Goal: Task Accomplishment & Management: Complete application form

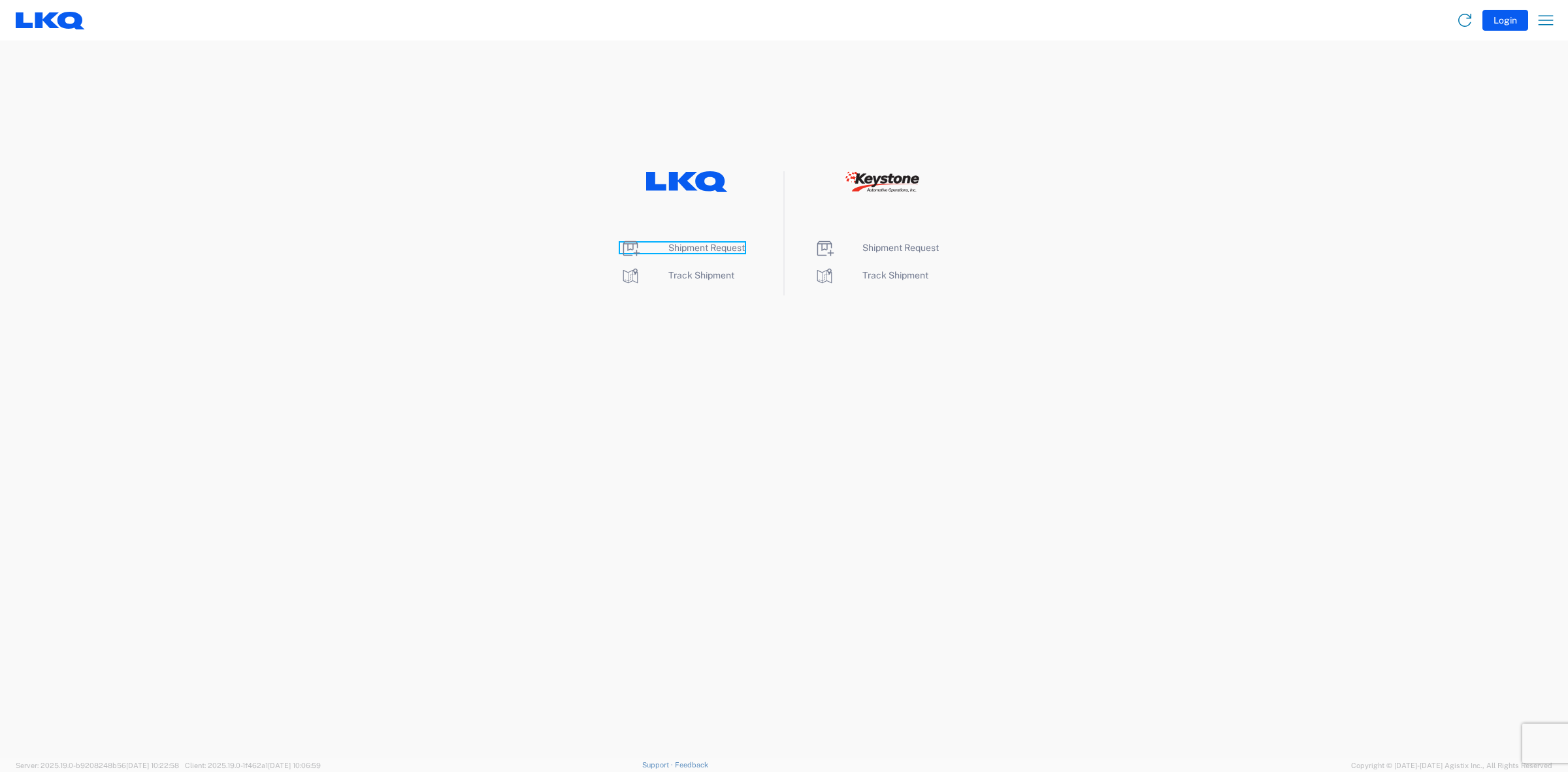
click at [682, 249] on span "Shipment Request" at bounding box center [707, 248] width 77 height 10
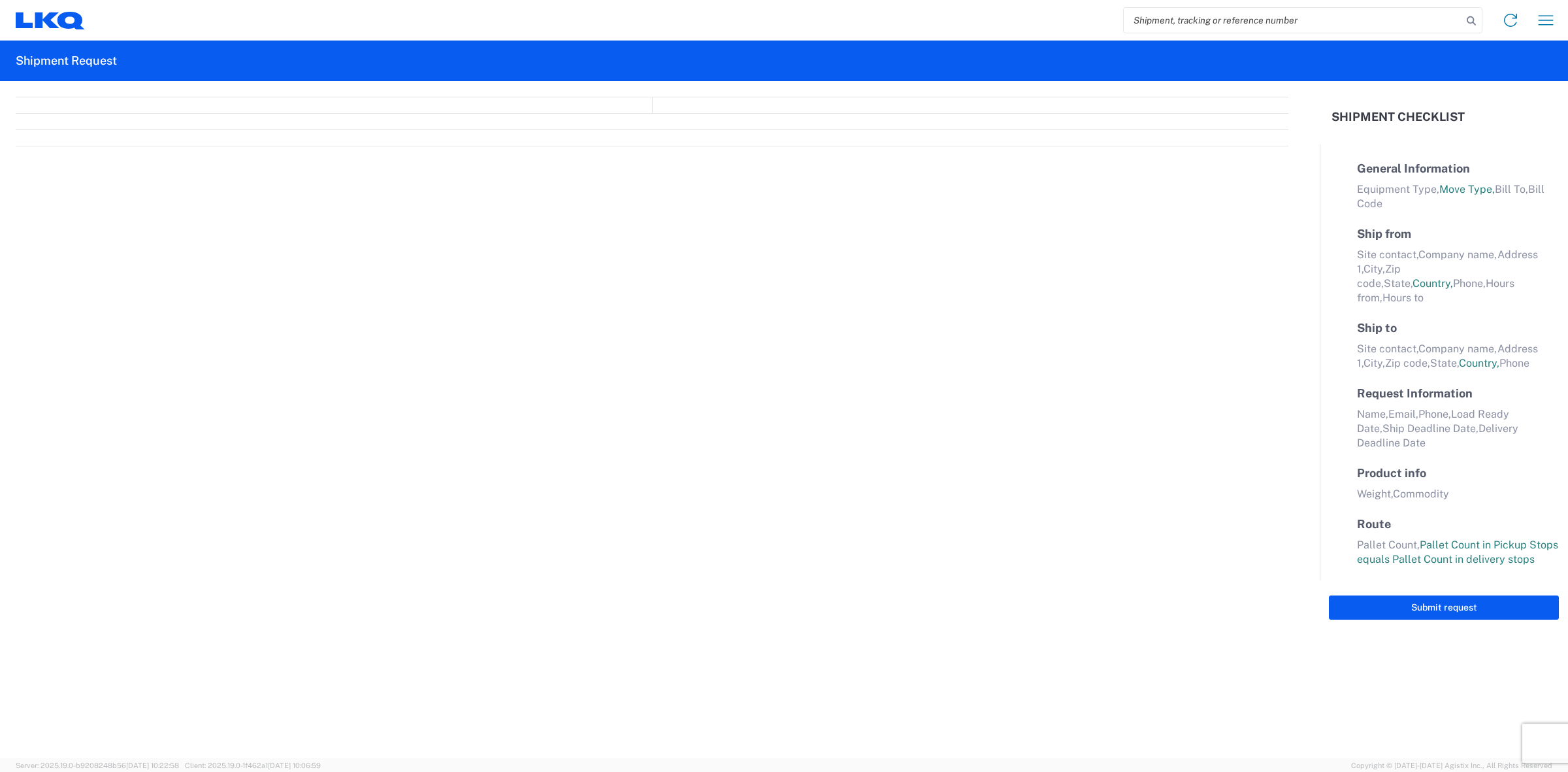
select select "FULL"
select select "LBS"
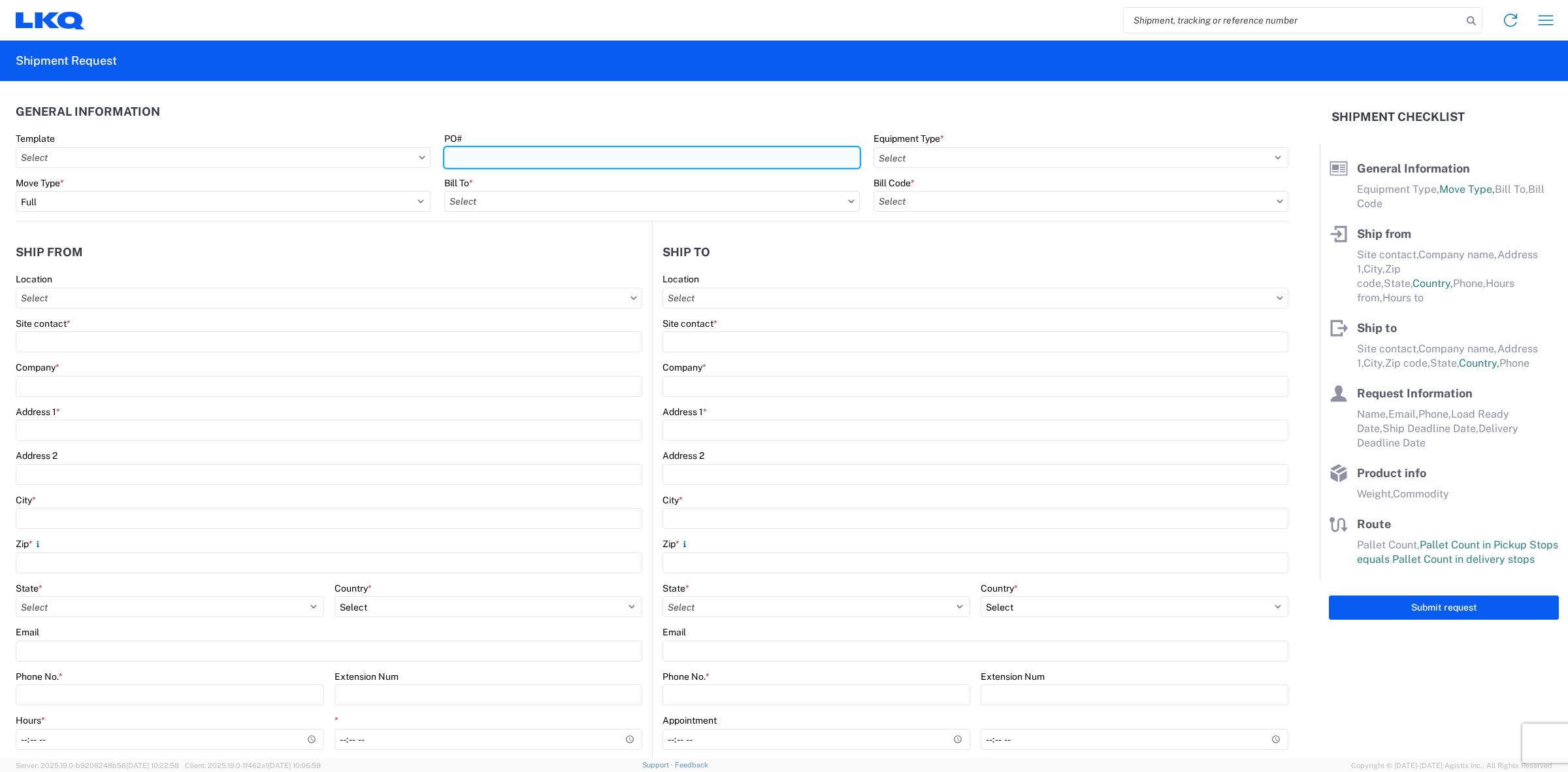
click at [451, 154] on input "PO#" at bounding box center [651, 157] width 415 height 21
type input "T31576"
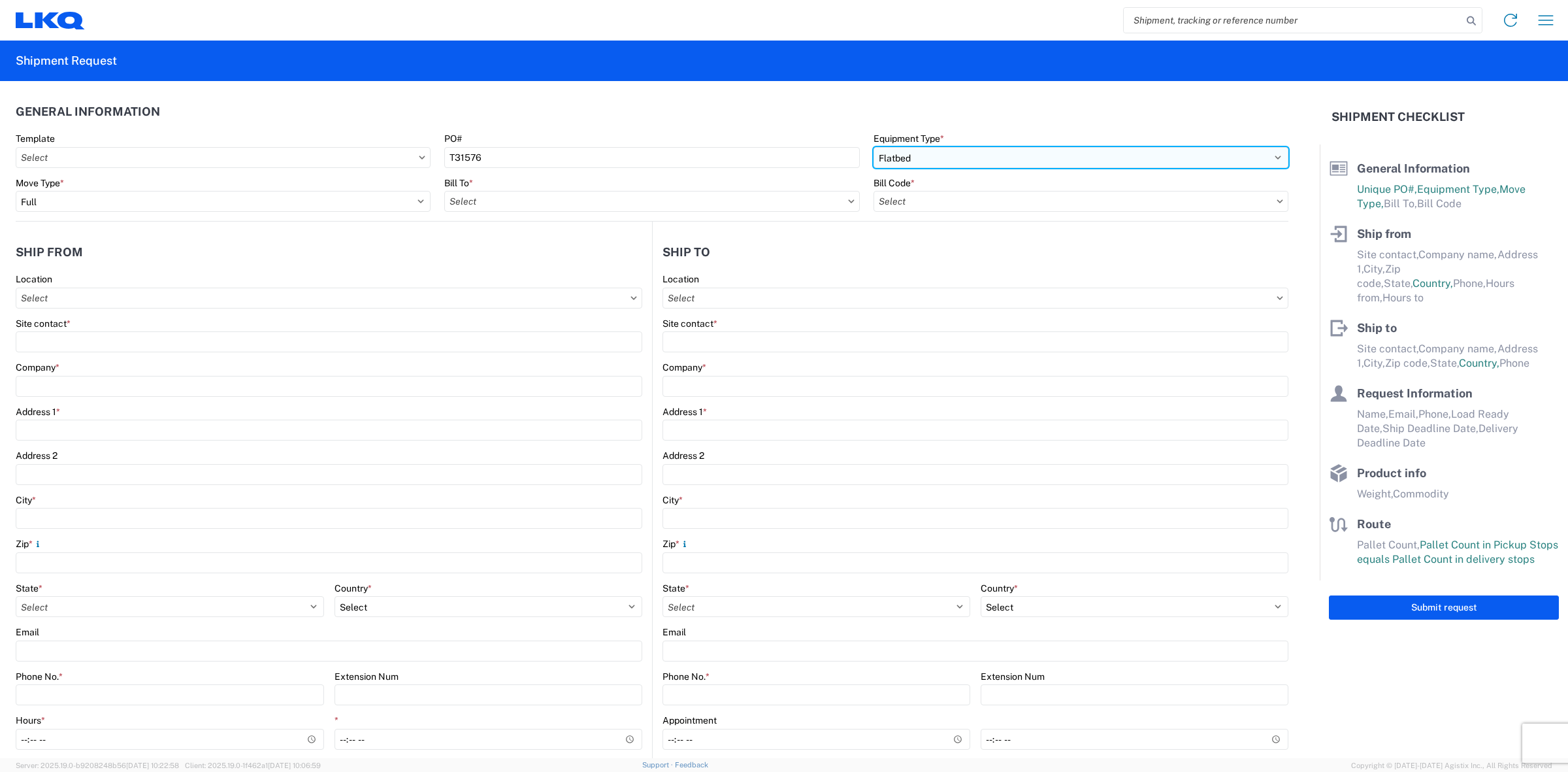
click at [966, 160] on select "Select 53’ Dry Van Flatbed Dropdeck (van) Lowboy (flatbed) Rail" at bounding box center [1081, 157] width 415 height 21
select select "STDV"
click at [874, 147] on select "Select 53’ Dry Van Flatbed Dropdeck (van) Lowboy (flatbed) Rail" at bounding box center [1081, 157] width 415 height 21
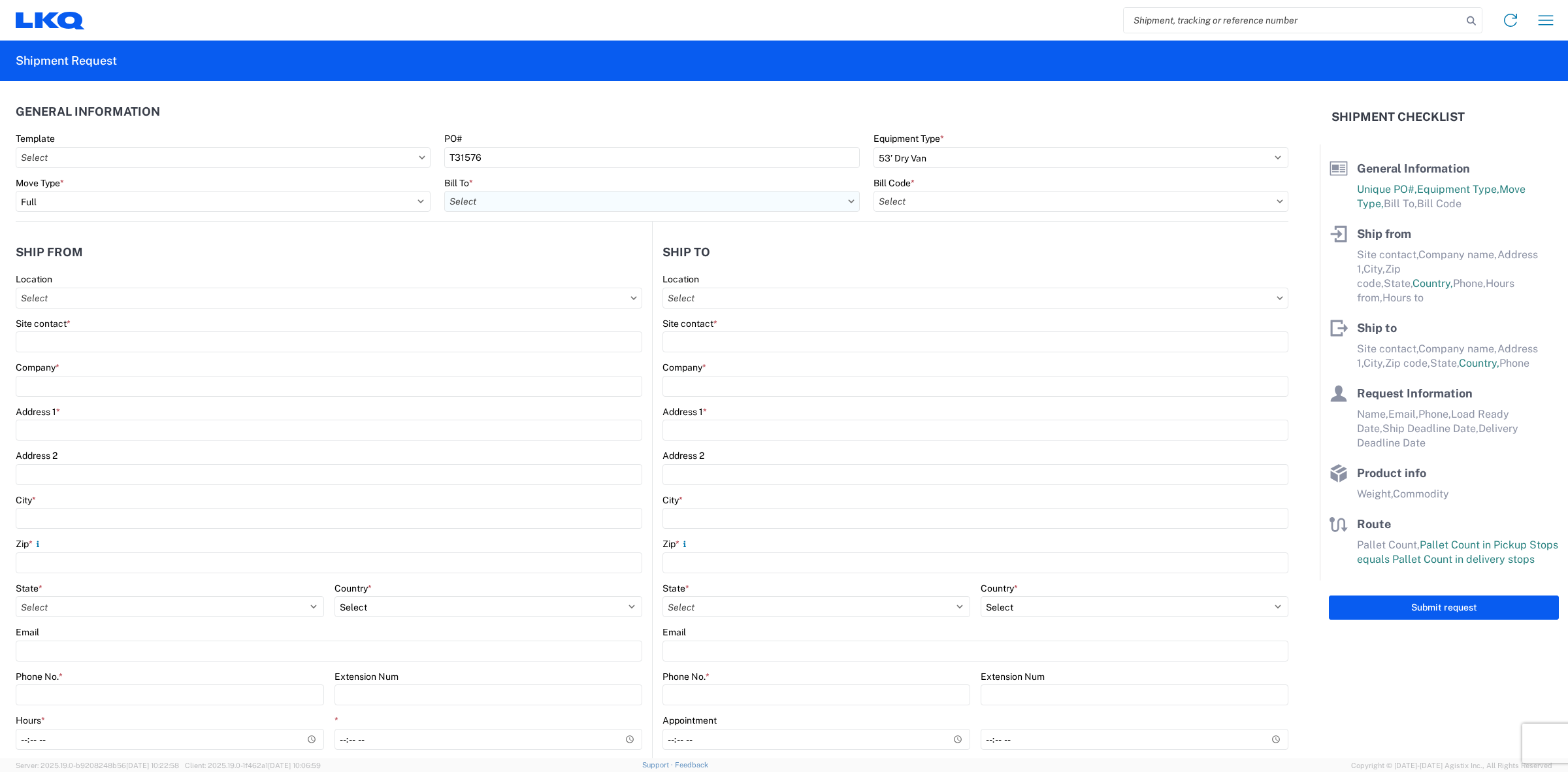
click at [570, 210] on input "text" at bounding box center [651, 201] width 415 height 21
type input "3392"
click at [559, 255] on div "3392 - Transmetco" at bounding box center [558, 260] width 229 height 21
type input "3392 - Transmetco"
click at [985, 207] on input "text" at bounding box center [1081, 201] width 415 height 21
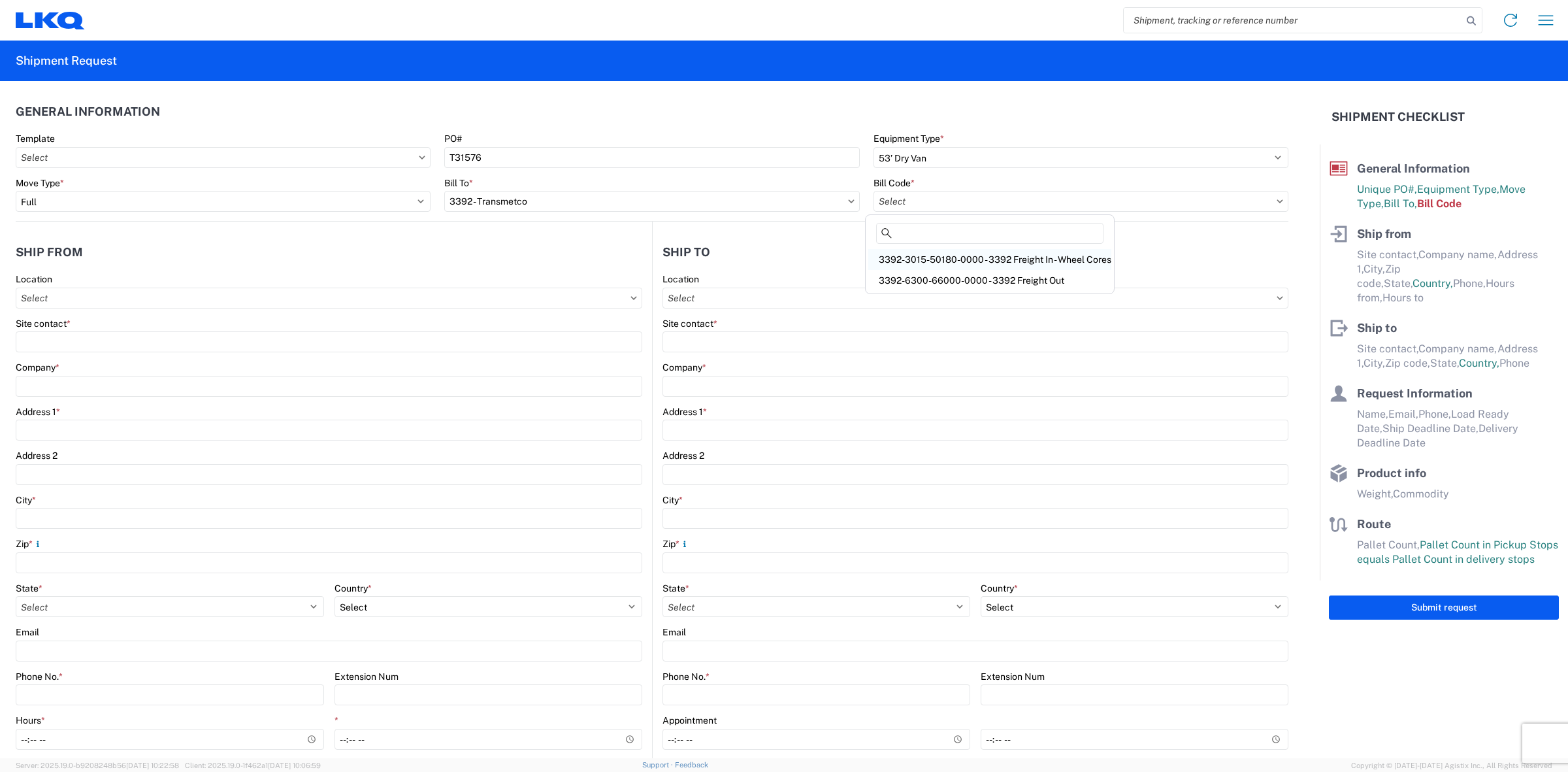
click at [979, 250] on div "3392-3015-50180-0000 - 3392 Freight In - Wheel Cores" at bounding box center [989, 260] width 243 height 21
type input "3392-3015-50180-0000 - 3392 Freight In - Wheel Cores"
click at [342, 309] on agx-form-control-wrapper-v2 "Location" at bounding box center [329, 295] width 627 height 44
click at [338, 296] on input "text" at bounding box center [329, 298] width 627 height 21
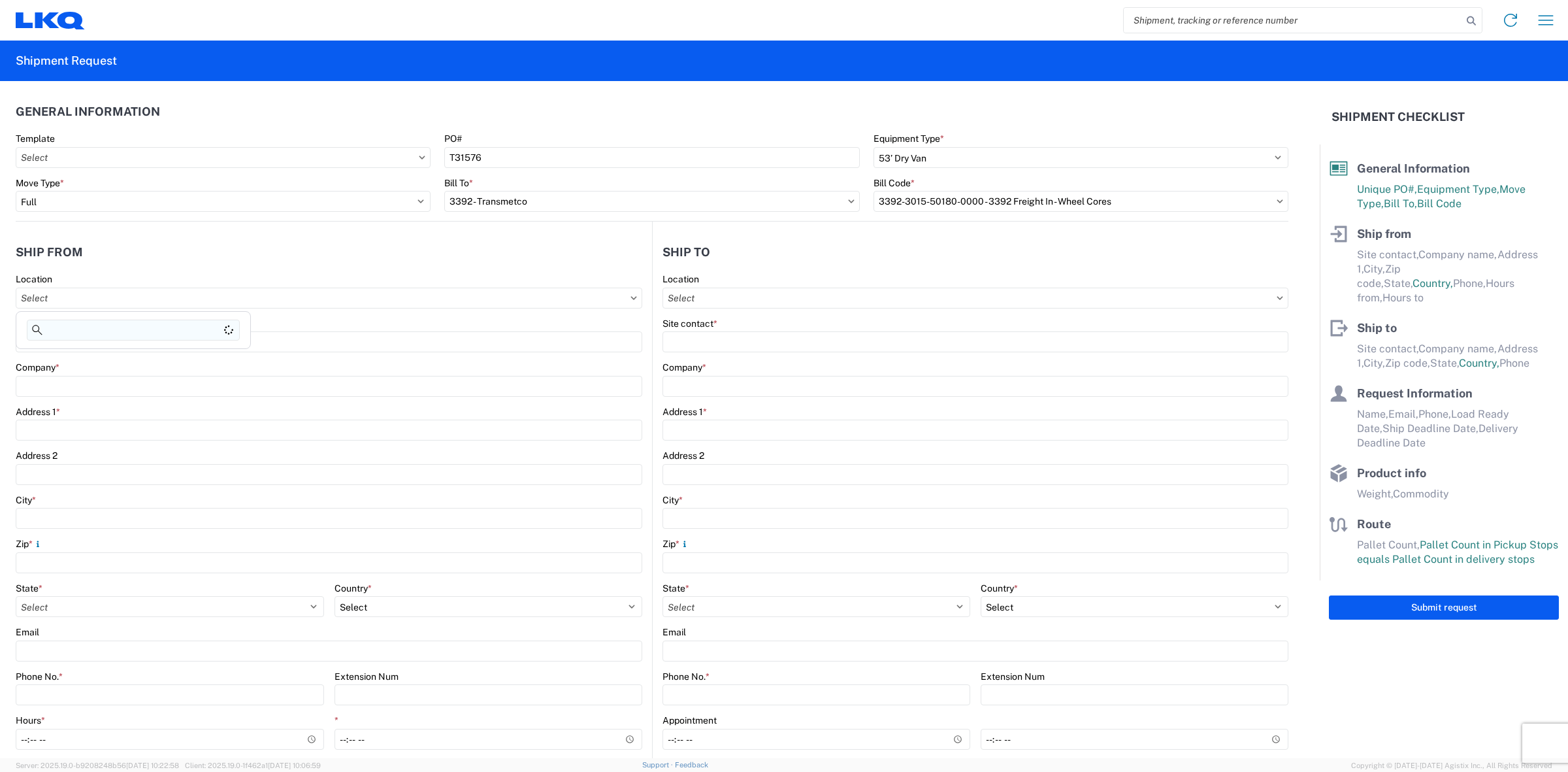
click at [83, 331] on input at bounding box center [133, 330] width 213 height 21
type input "1732"
click at [109, 354] on div "1732- LKQ Casa Grande" at bounding box center [133, 356] width 229 height 21
type input "1732- LKQ Casa Grande"
type input "LKQ Corporation"
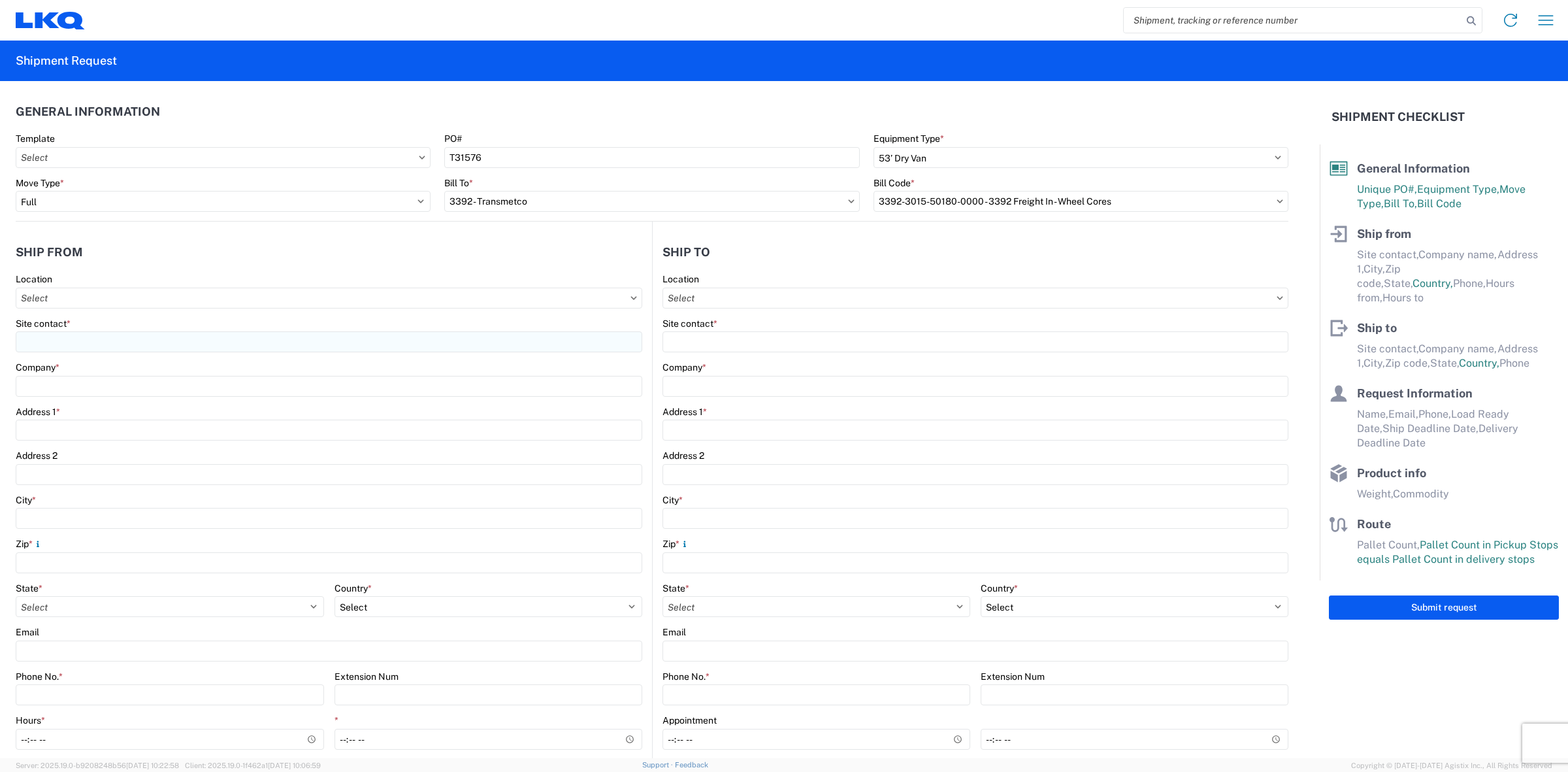
type input "37 S. Thornton Rd."
type input "Casa Grande"
type input "85193"
select select "AZ"
select select "US"
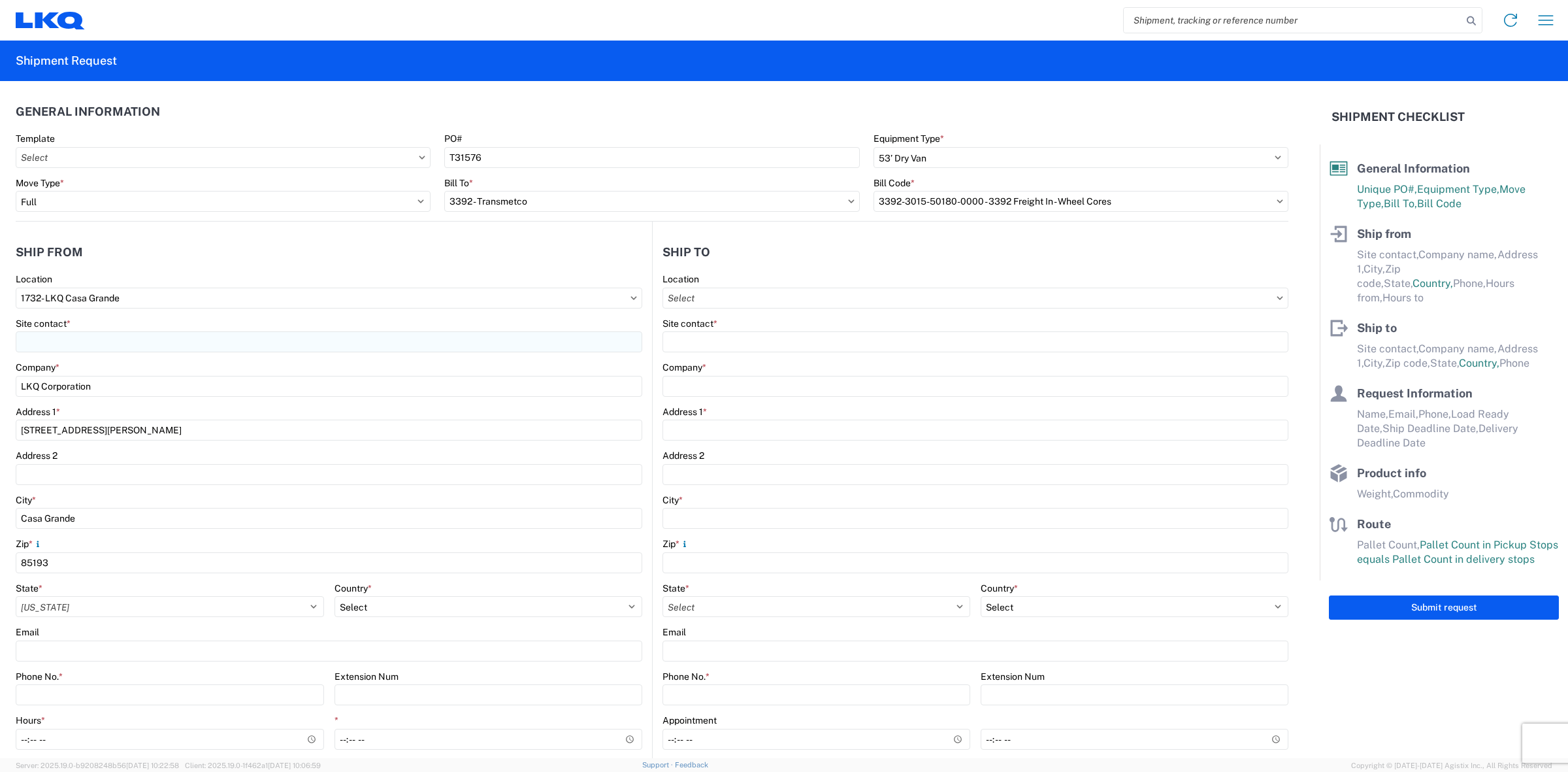
type input "480-495-1793"
type input "00:00"
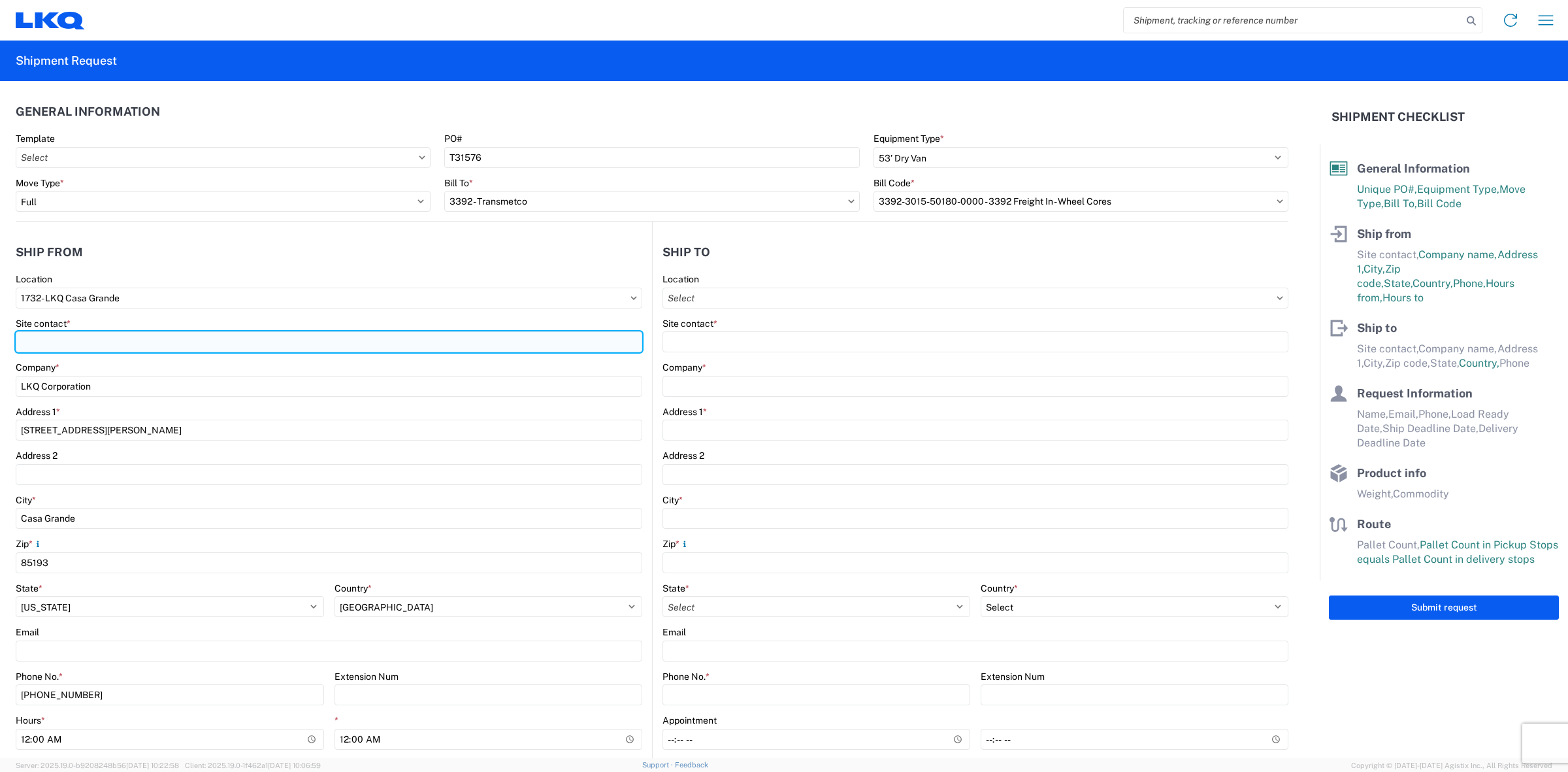
click at [112, 342] on input "Site contact *" at bounding box center [329, 341] width 627 height 21
type input "Cody O'Reilly"
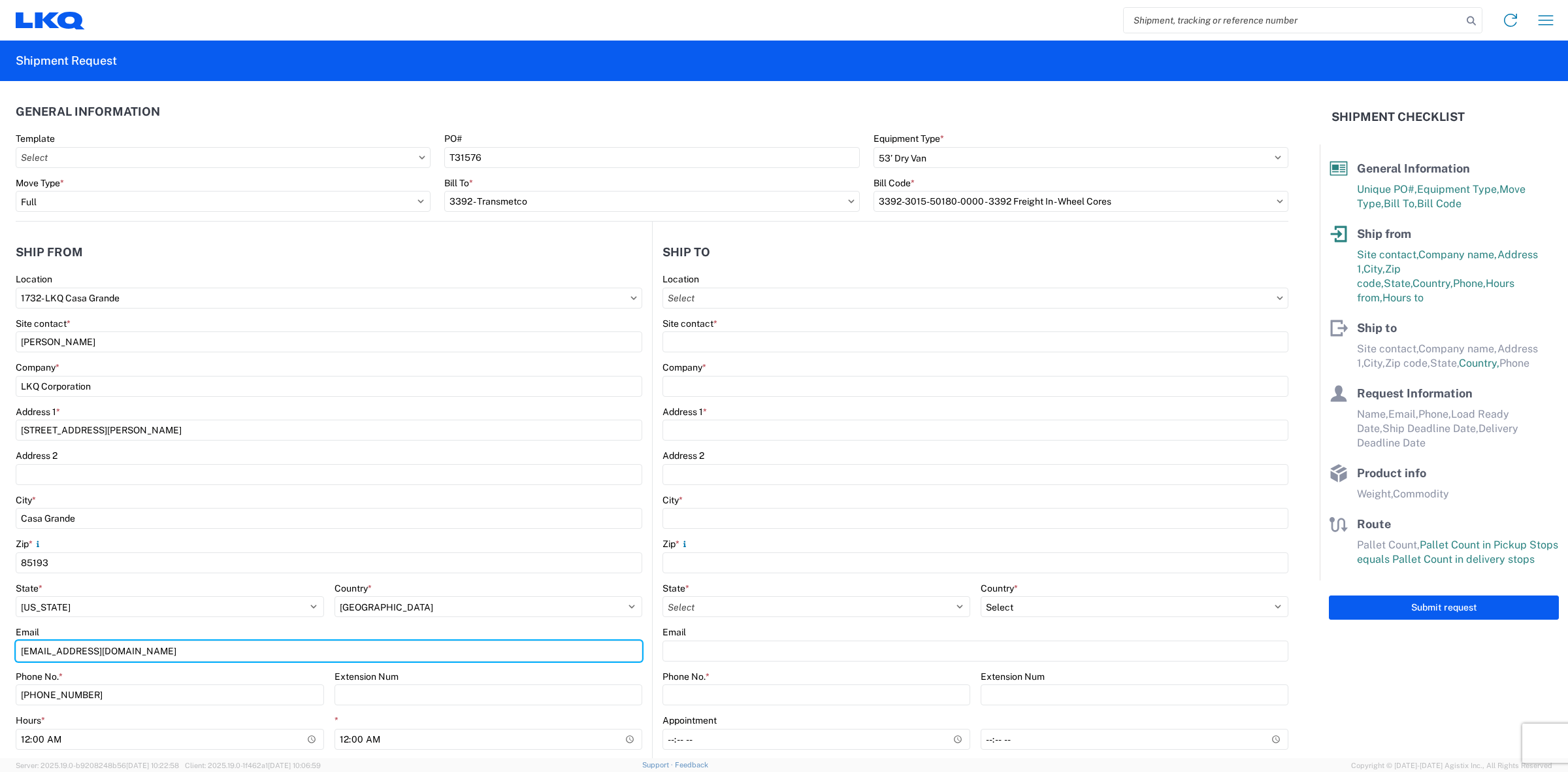
type input "cworeilly@lkqcorp.com"
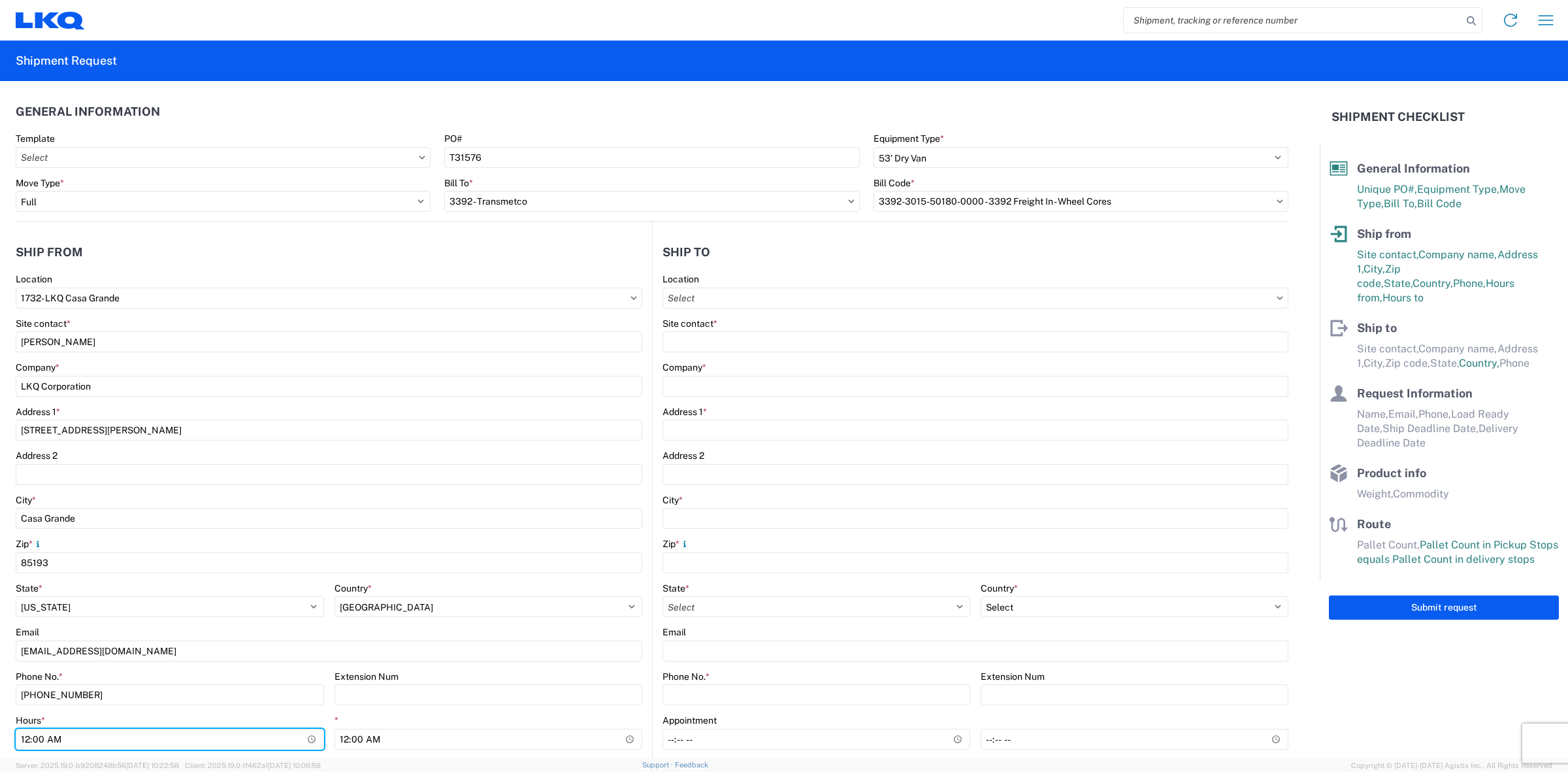
type input "07:00"
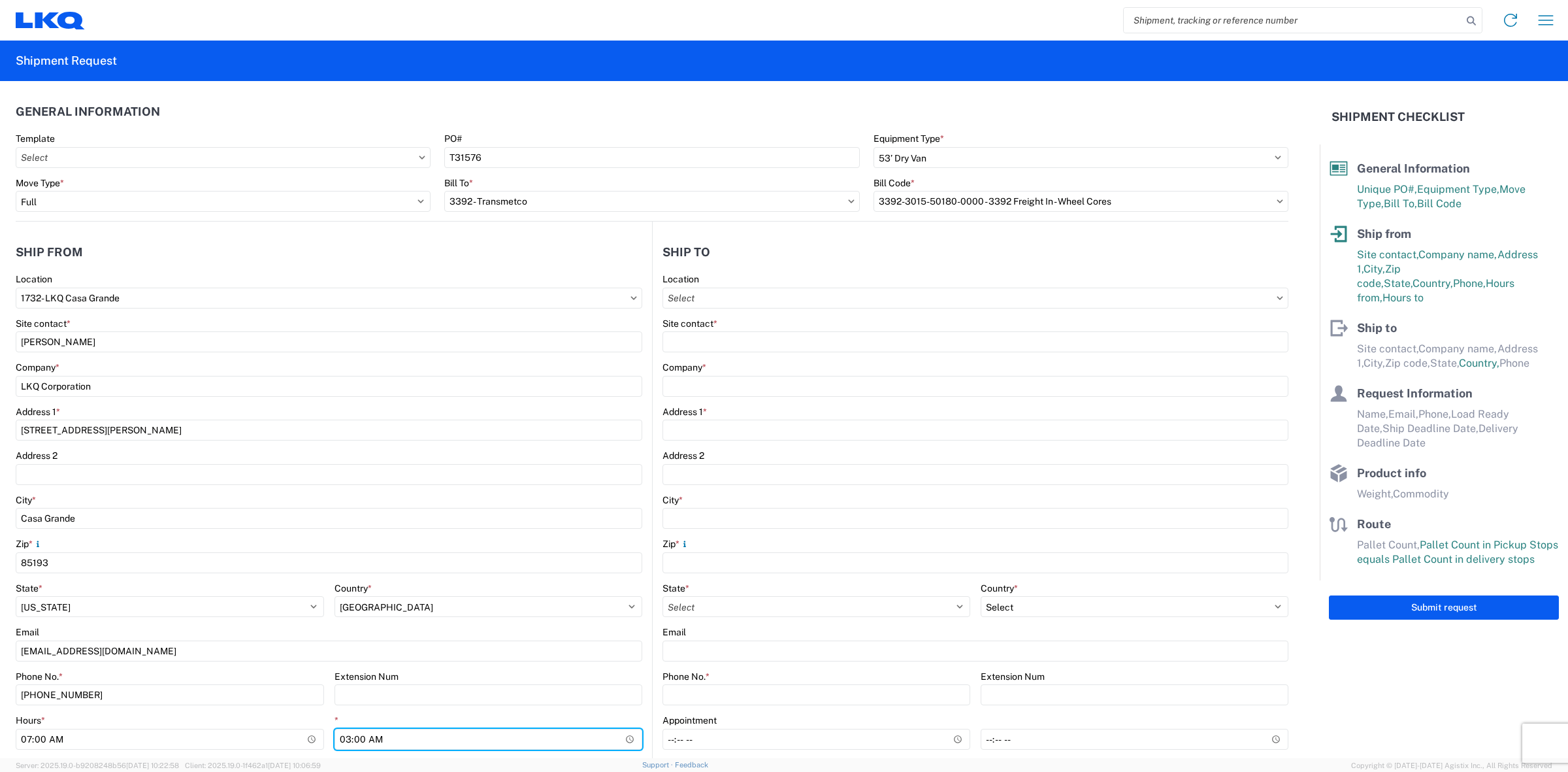
type input "15:00"
click at [828, 302] on input "text" at bounding box center [975, 298] width 626 height 21
type input "3392"
click at [726, 356] on div "3392 - Transmetco" at bounding box center [775, 356] width 229 height 21
type input "3392 - Transmetco"
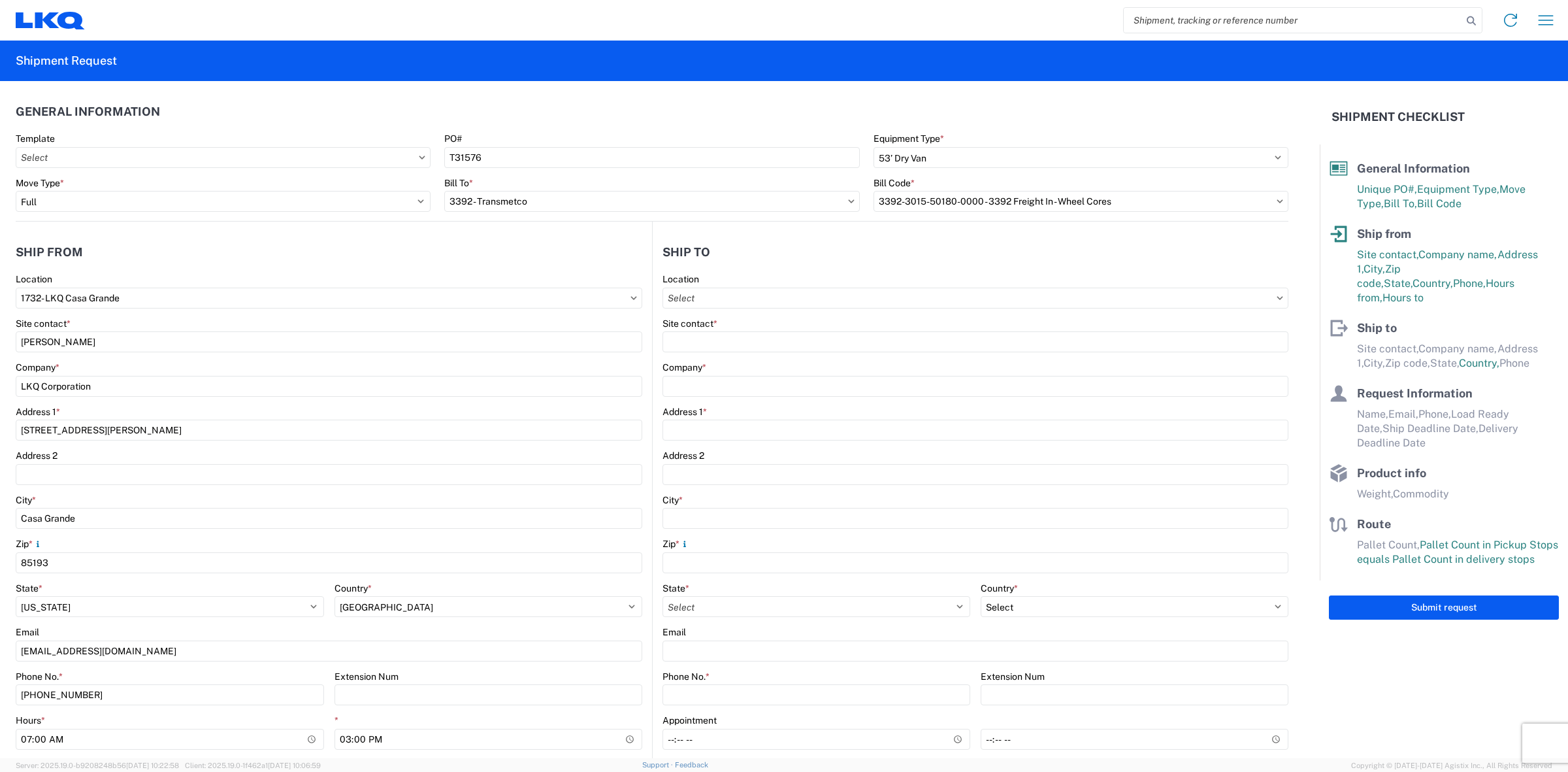
type input "LKQ Corporation"
type input "1750 Riverfork Dr"
type input "Huntington"
type input "46750"
select select "US"
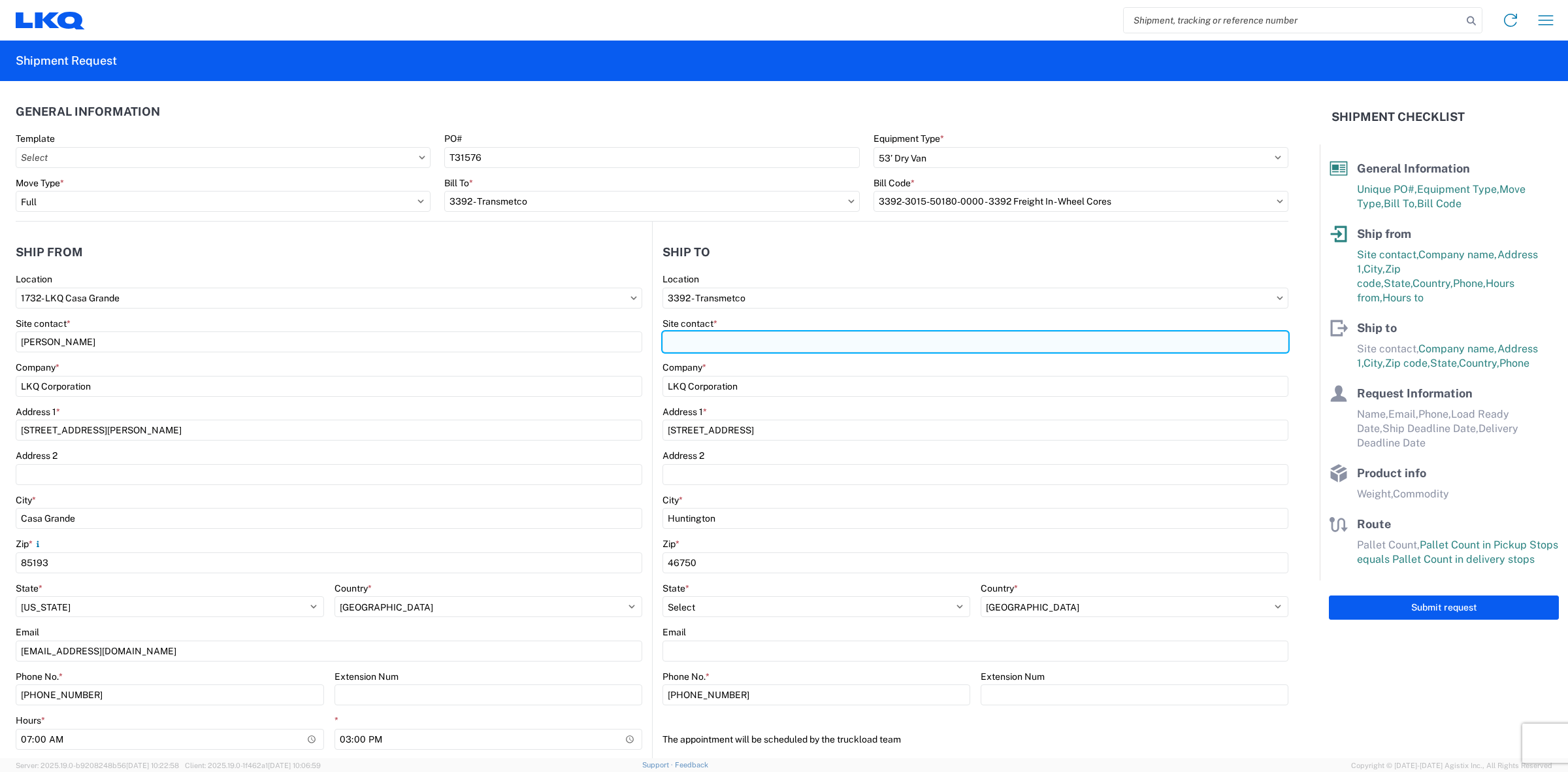
drag, startPoint x: 723, startPoint y: 350, endPoint x: 734, endPoint y: 349, distance: 11.0
click at [723, 350] on input "Site contact *" at bounding box center [975, 341] width 626 height 21
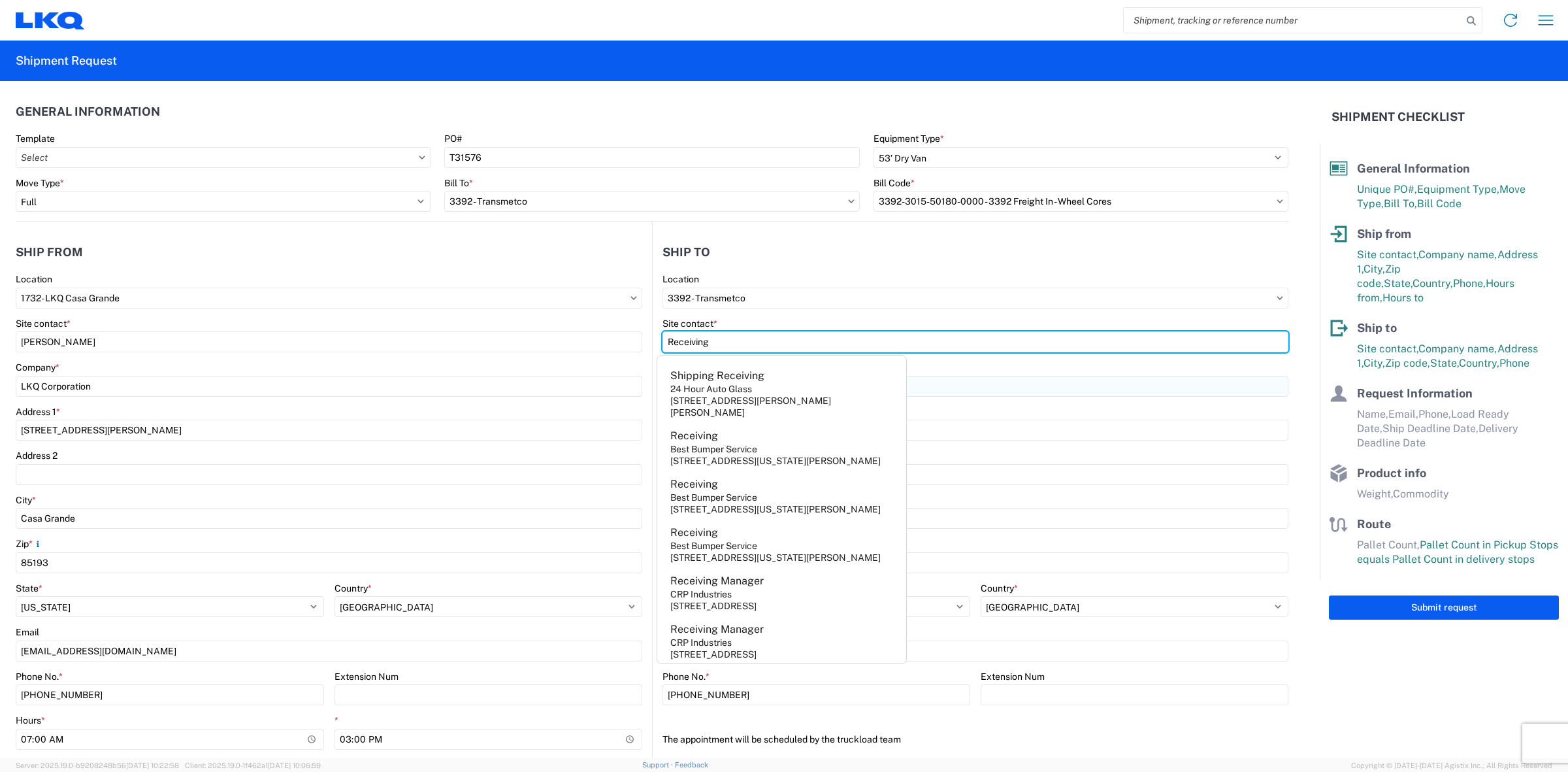
type input "Receiving"
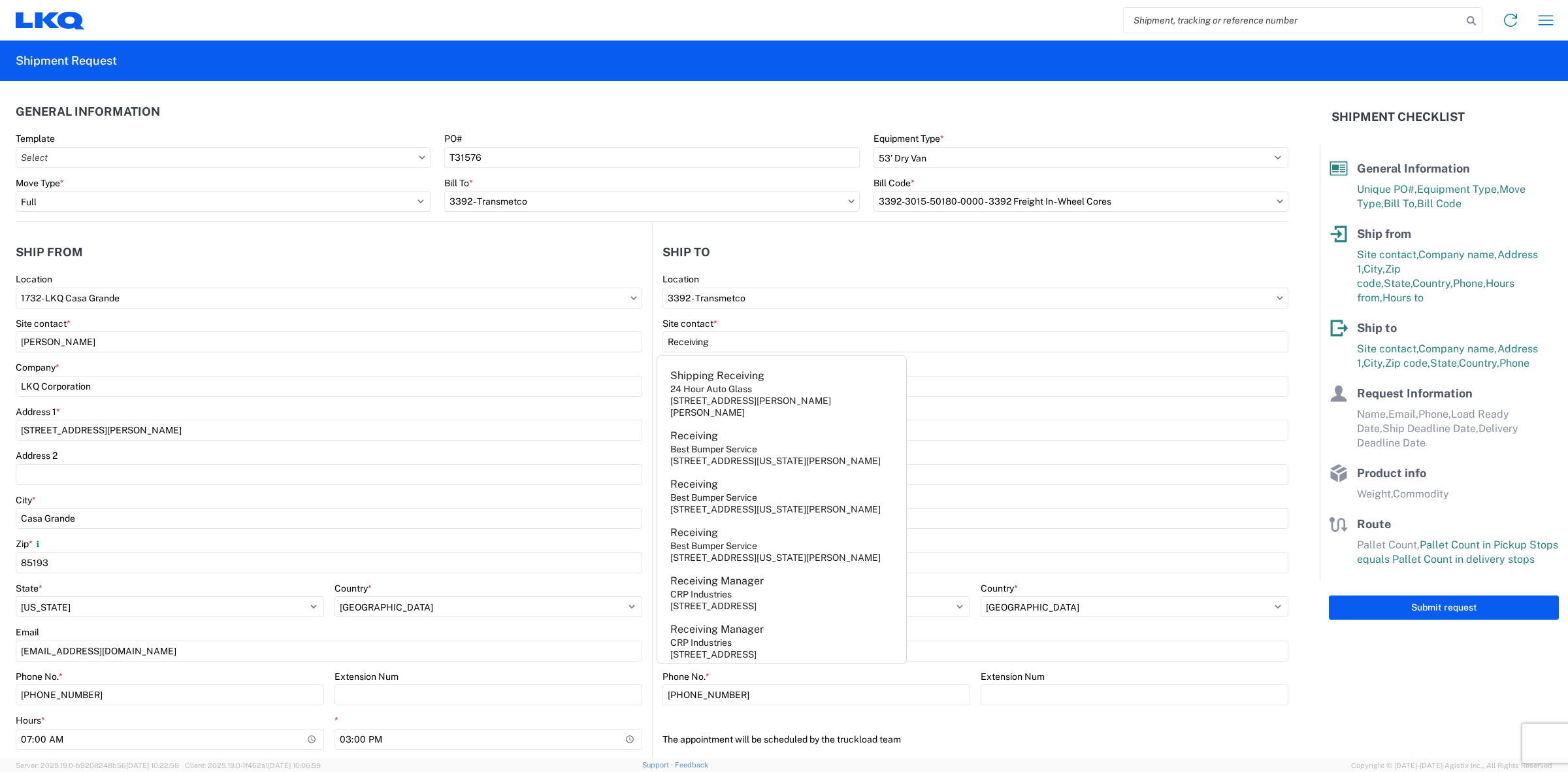
click at [653, 597] on main "3392 Location 3392 - Transmetco Site contact * Receiving Company * LKQ Corporat…" at bounding box center [970, 516] width 635 height 486
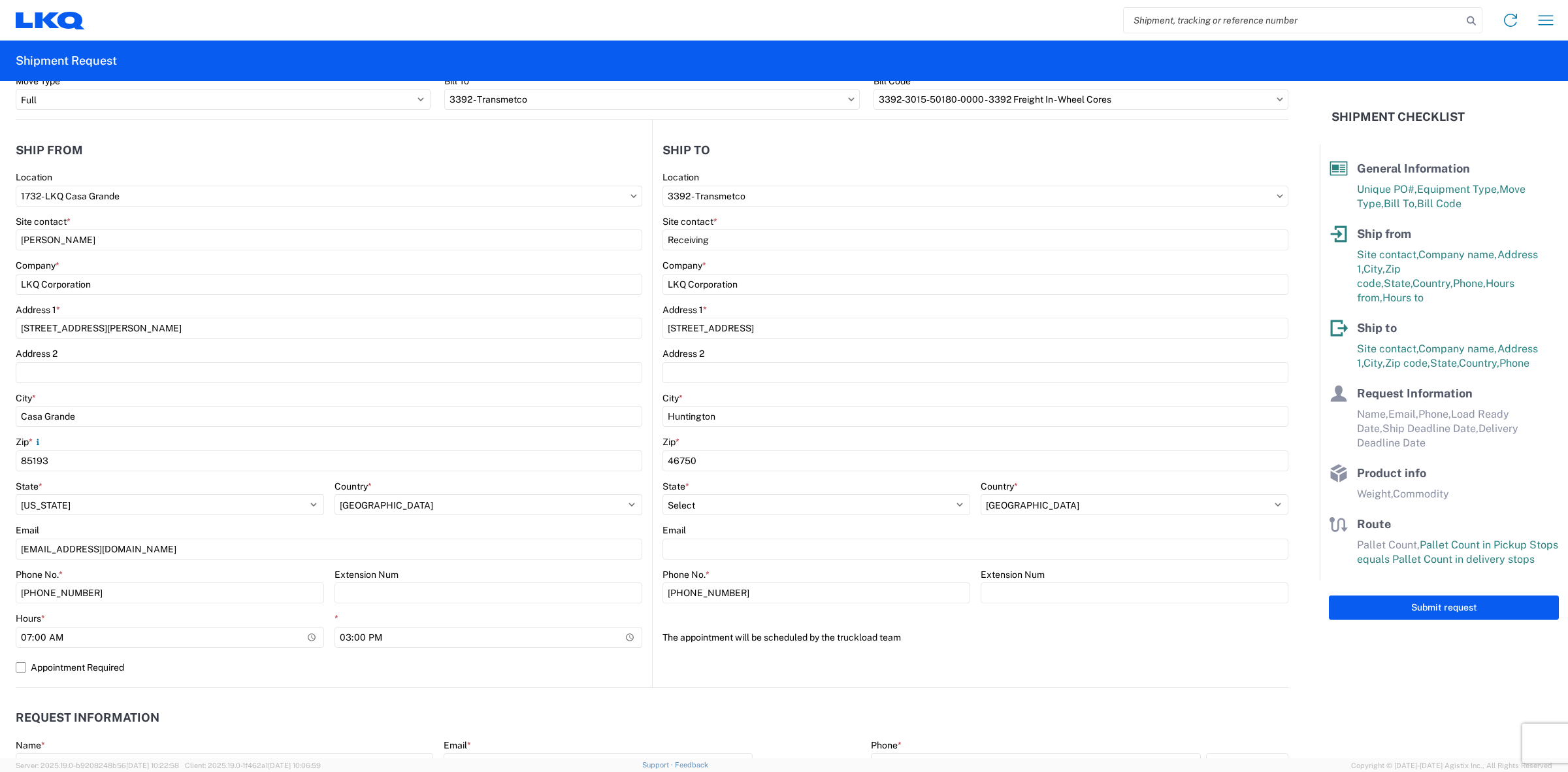
scroll to position [327, 0]
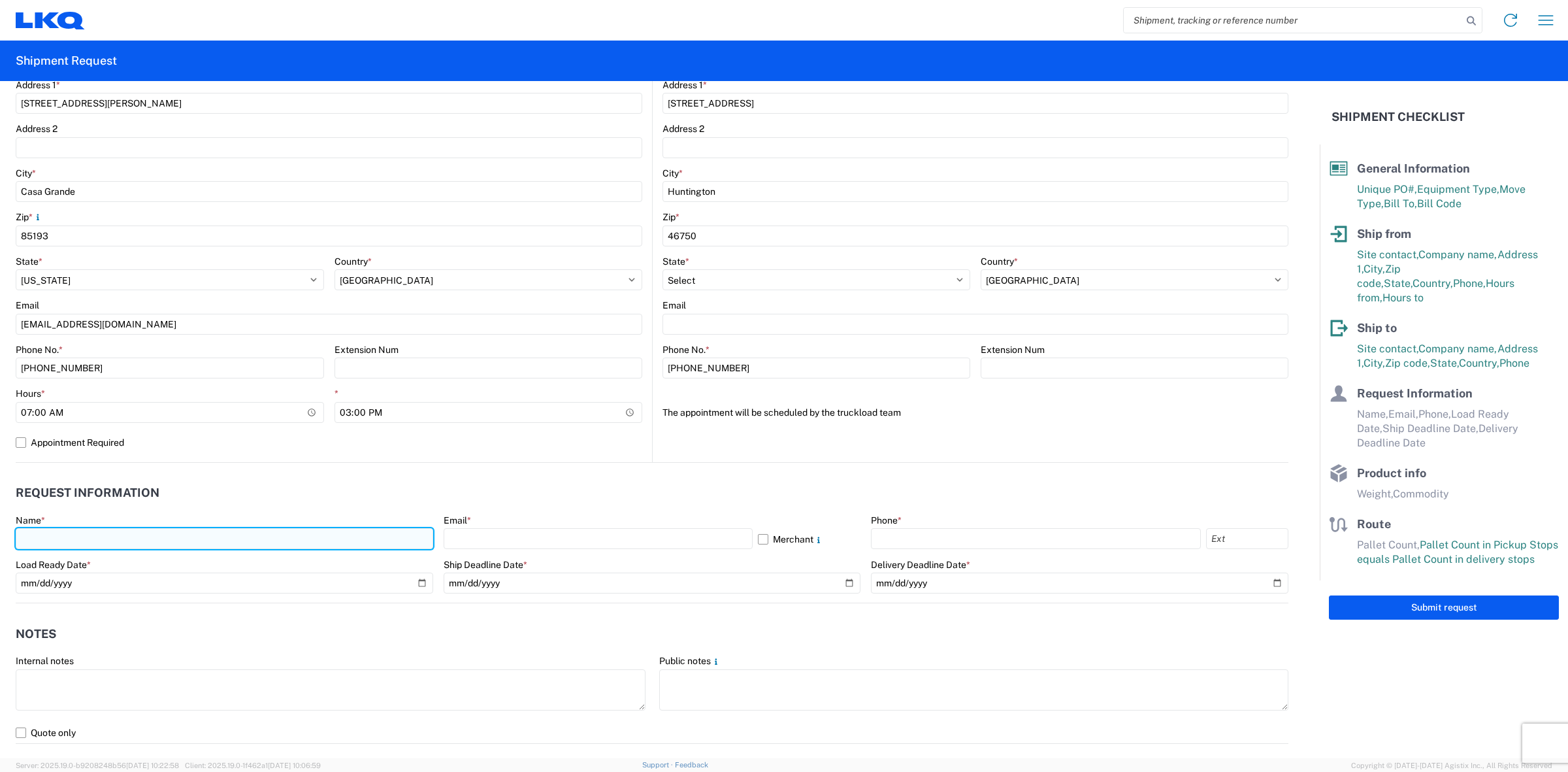
click at [193, 539] on input "text" at bounding box center [225, 539] width 417 height 21
type input "Cody O'Reilly"
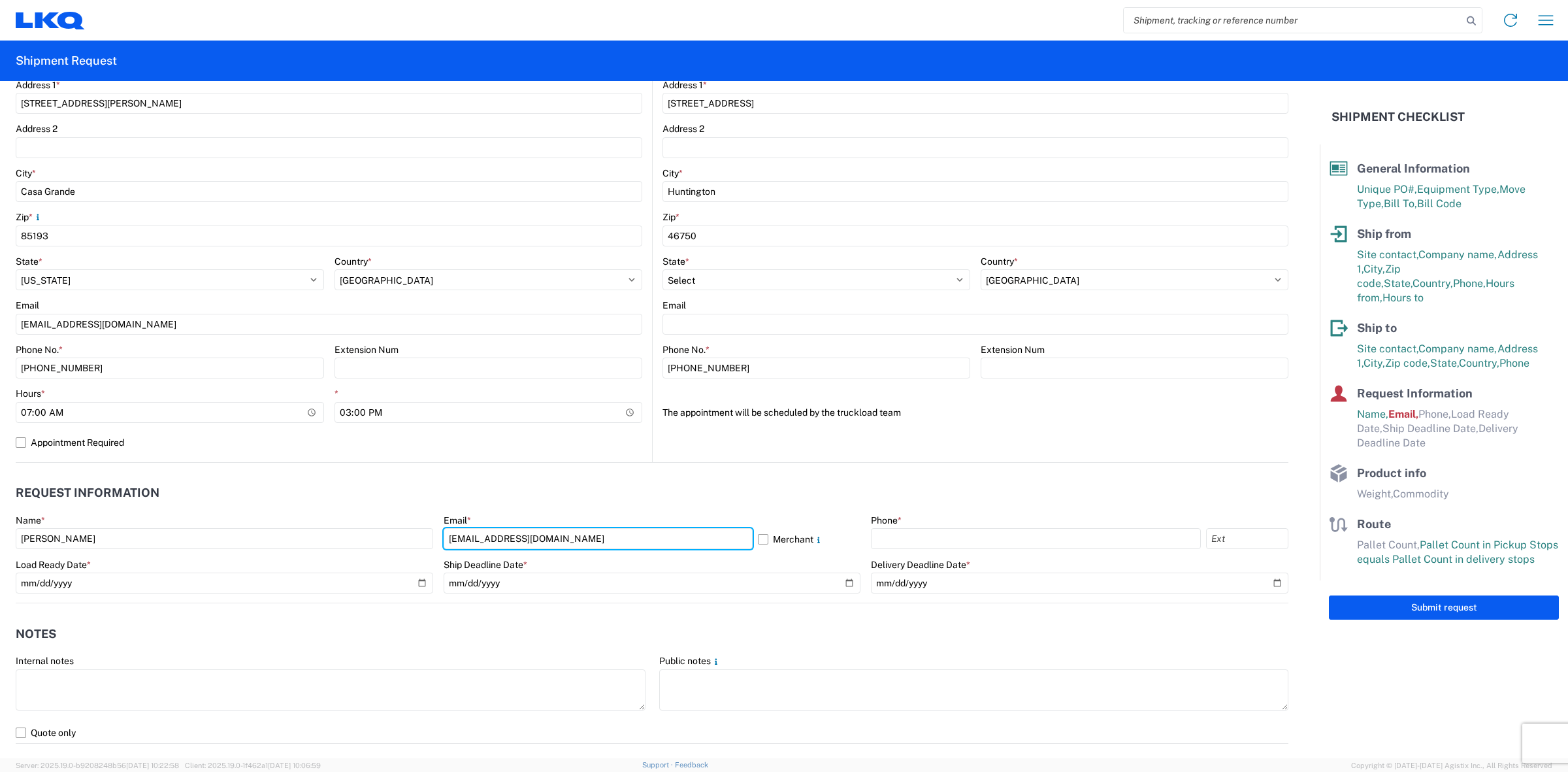
type input "cworeilly@lkqcorp.com"
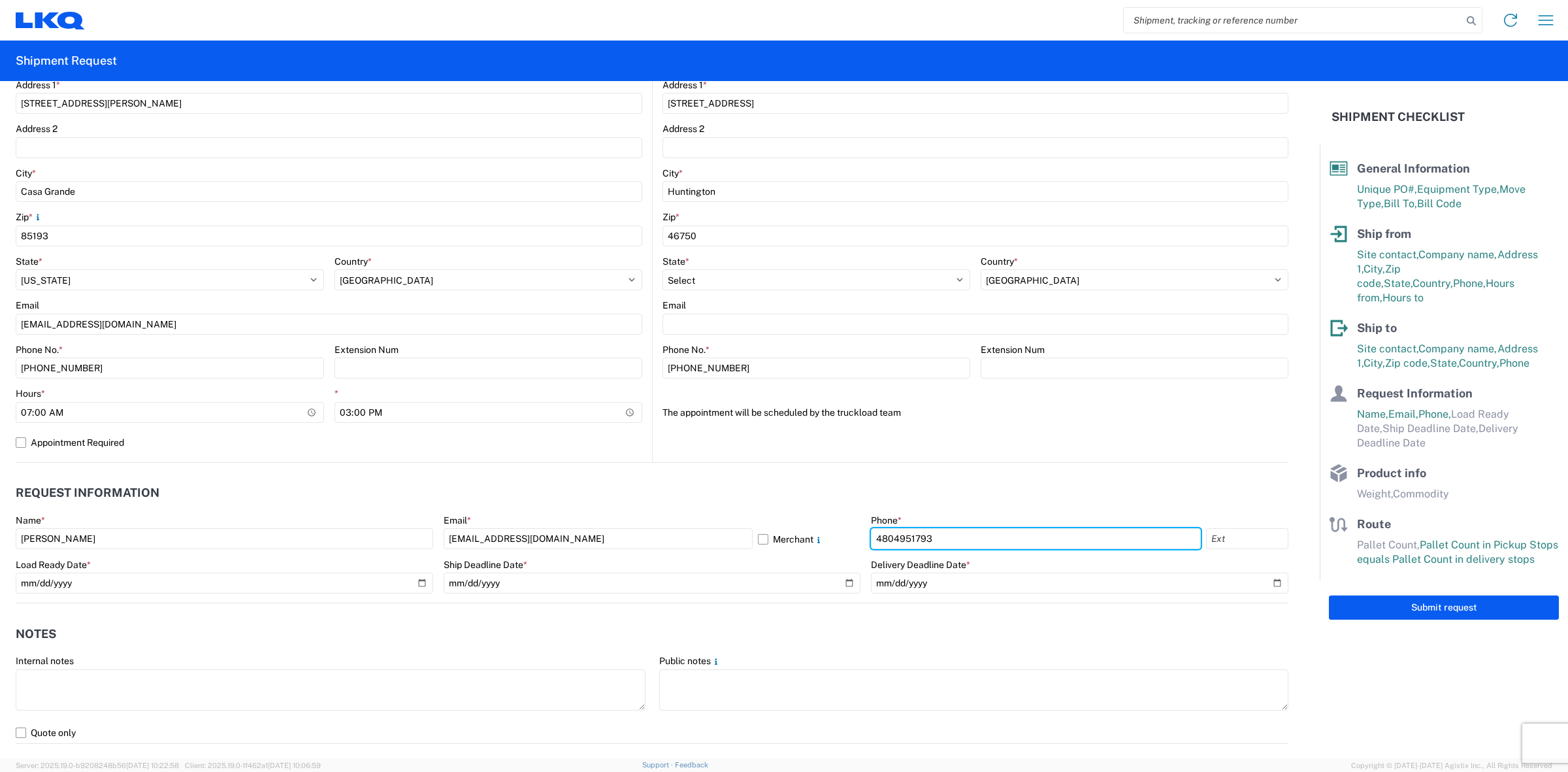
type input "4804951793"
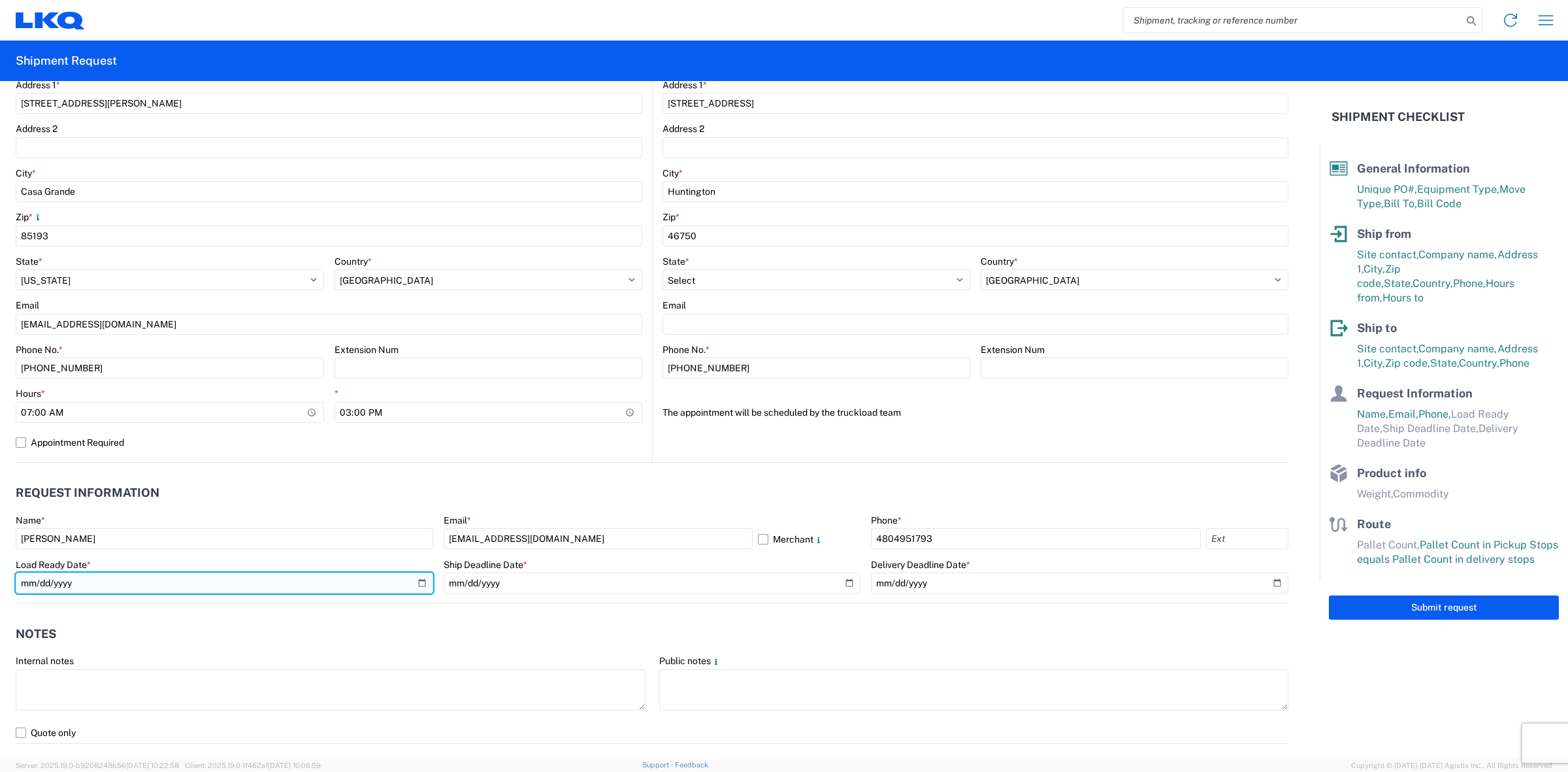
click at [401, 582] on input "date" at bounding box center [225, 583] width 417 height 21
click at [412, 583] on input "date" at bounding box center [225, 583] width 417 height 21
click at [416, 582] on input "date" at bounding box center [225, 583] width 417 height 21
type input "2025-09-23"
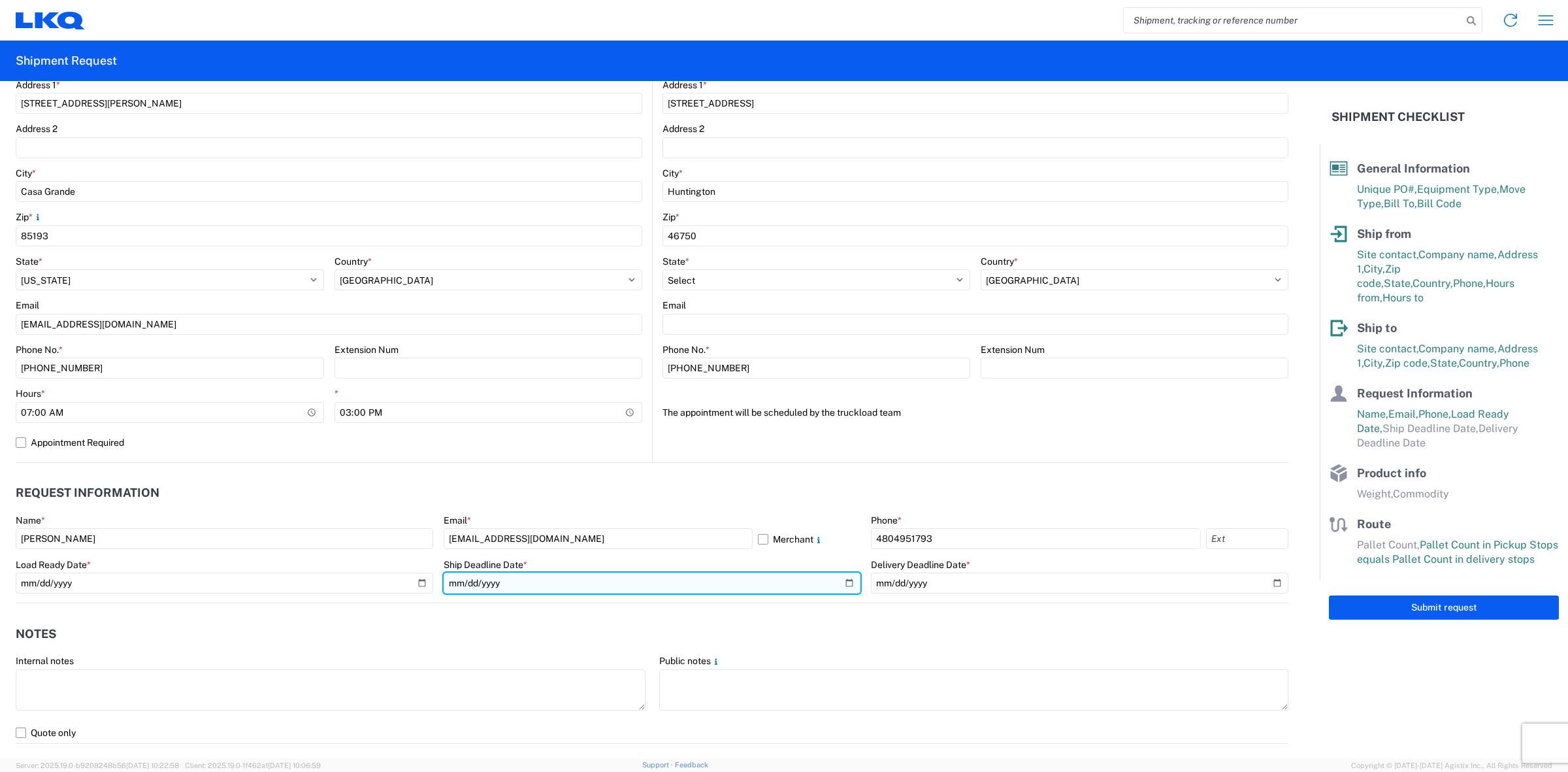
click at [569, 592] on input "date" at bounding box center [652, 583] width 417 height 21
click at [838, 582] on input "date" at bounding box center [652, 583] width 417 height 21
type input "2025-09-26"
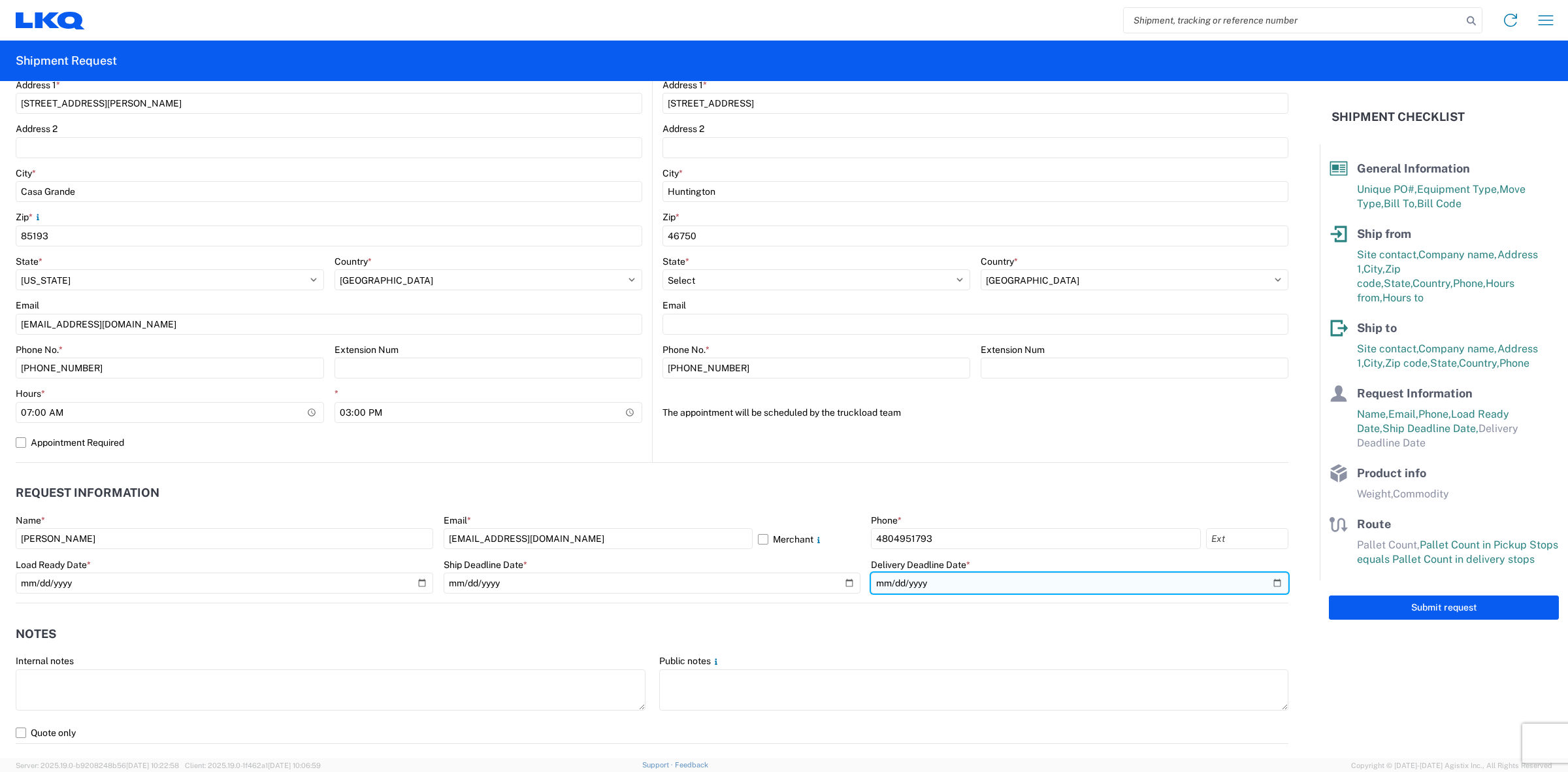
click at [1267, 586] on input "date" at bounding box center [1080, 583] width 417 height 21
type input "2025-09-29"
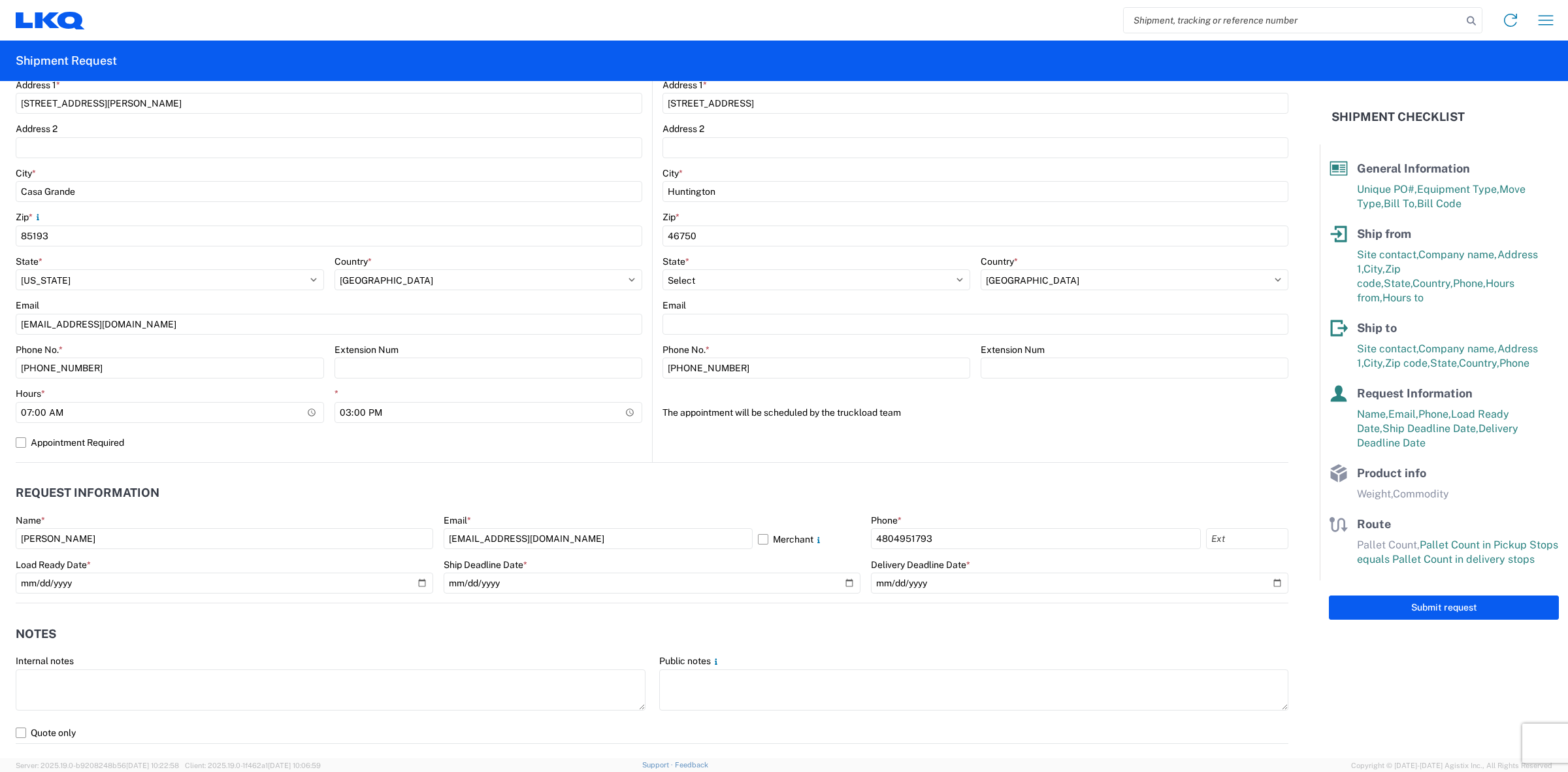
click at [951, 615] on agx-notes "Notes Internal notes Public notes Quote only" at bounding box center [652, 673] width 1273 height 141
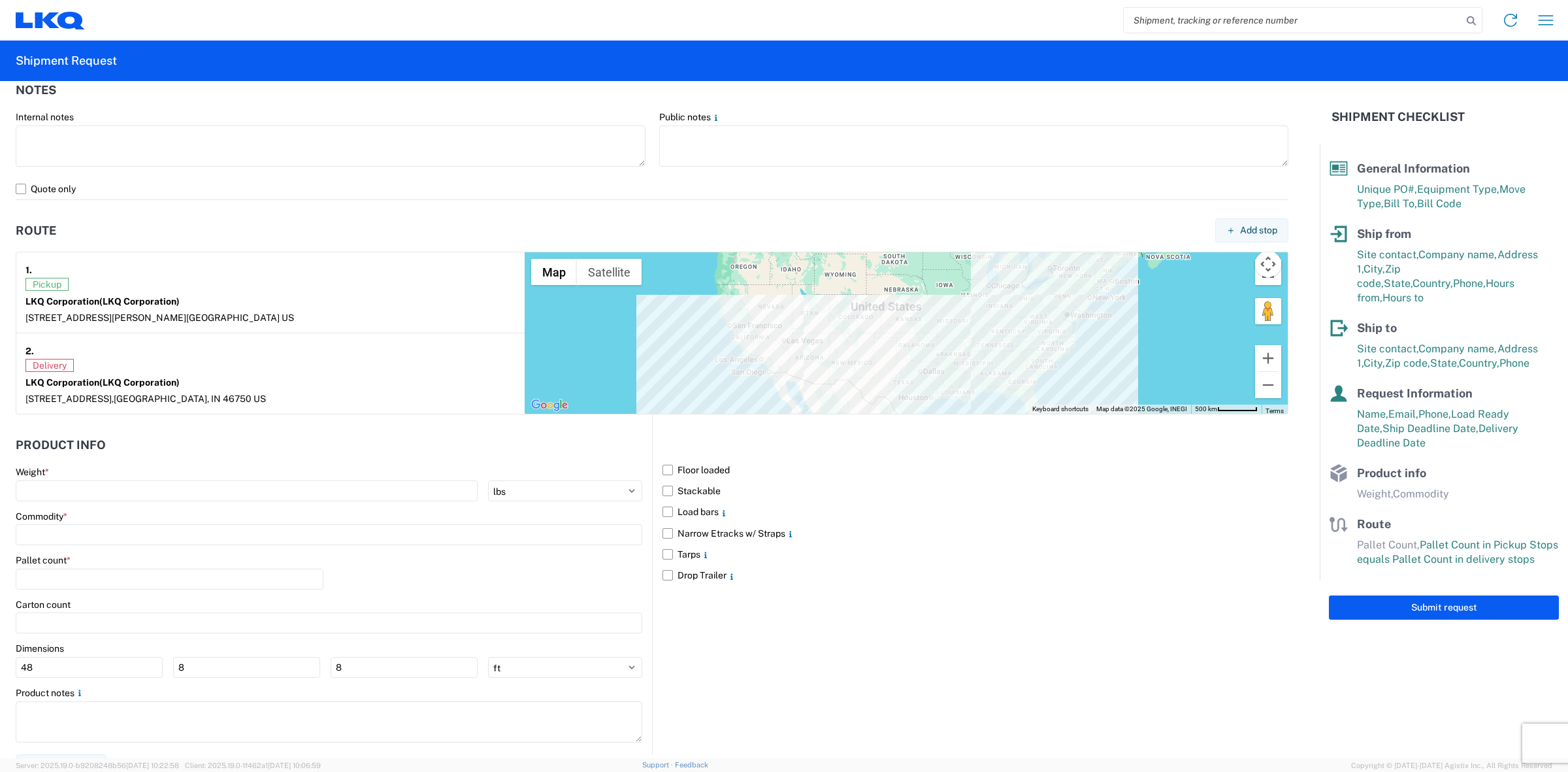
scroll to position [892, 0]
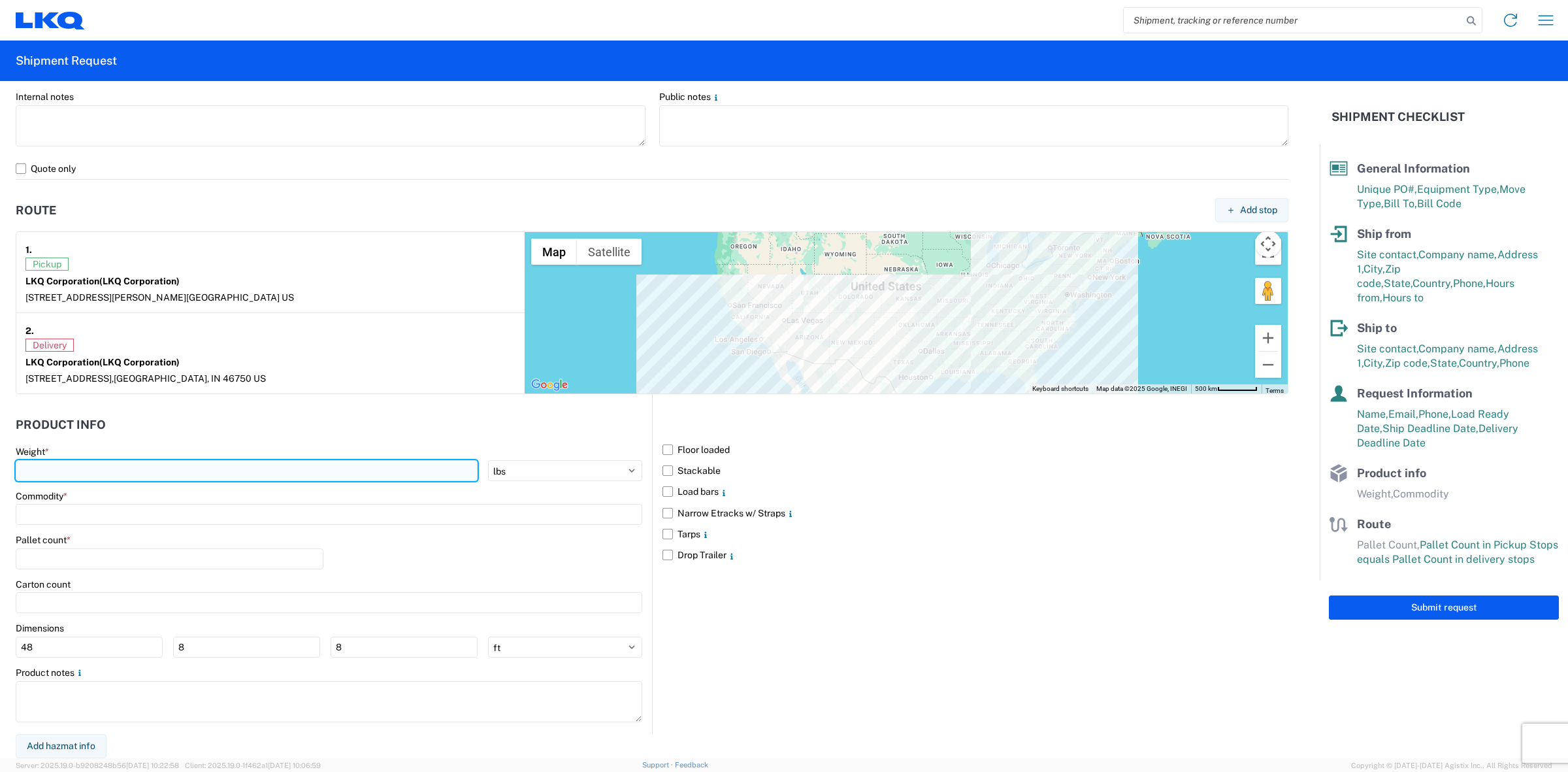
click at [170, 470] on input "number" at bounding box center [247, 470] width 462 height 21
type input "40000"
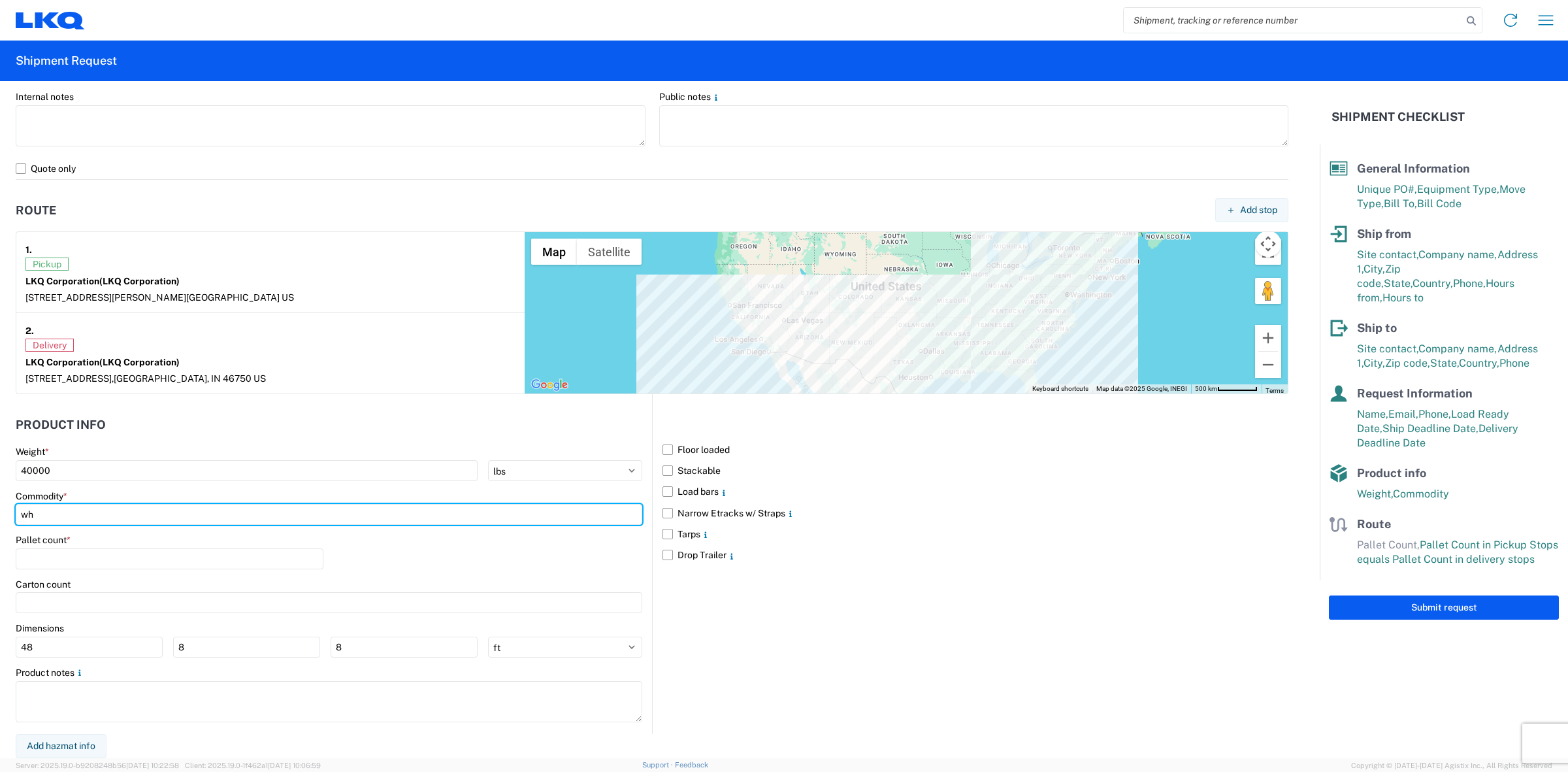
type input "w"
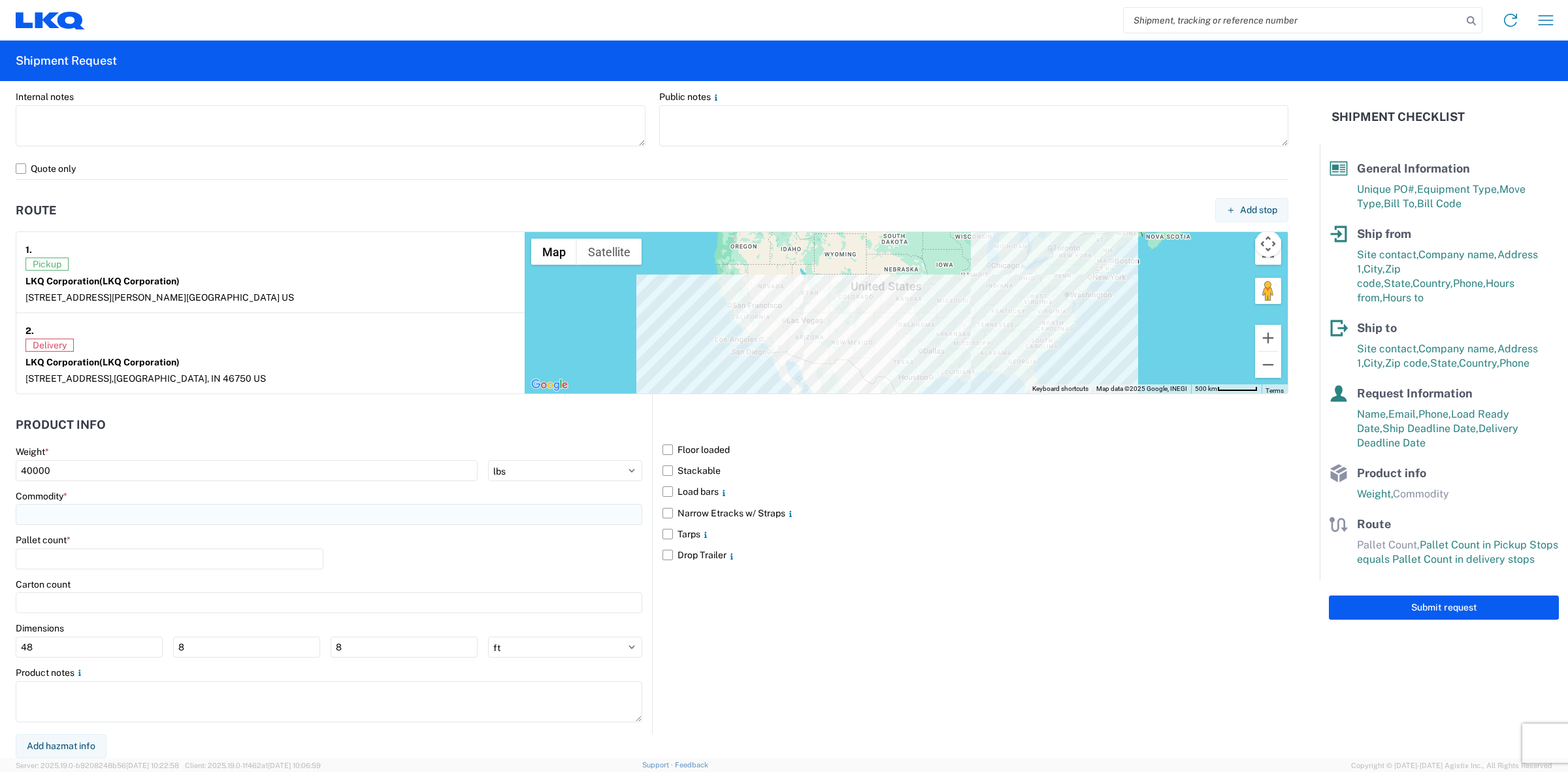
click at [46, 515] on input at bounding box center [329, 514] width 627 height 21
click at [53, 547] on input at bounding box center [133, 546] width 213 height 21
type input "wh"
click at [93, 573] on div "Wheels - Stacked & Palletized" at bounding box center [133, 573] width 229 height 21
type input "Wheels - Stacked & Palletized"
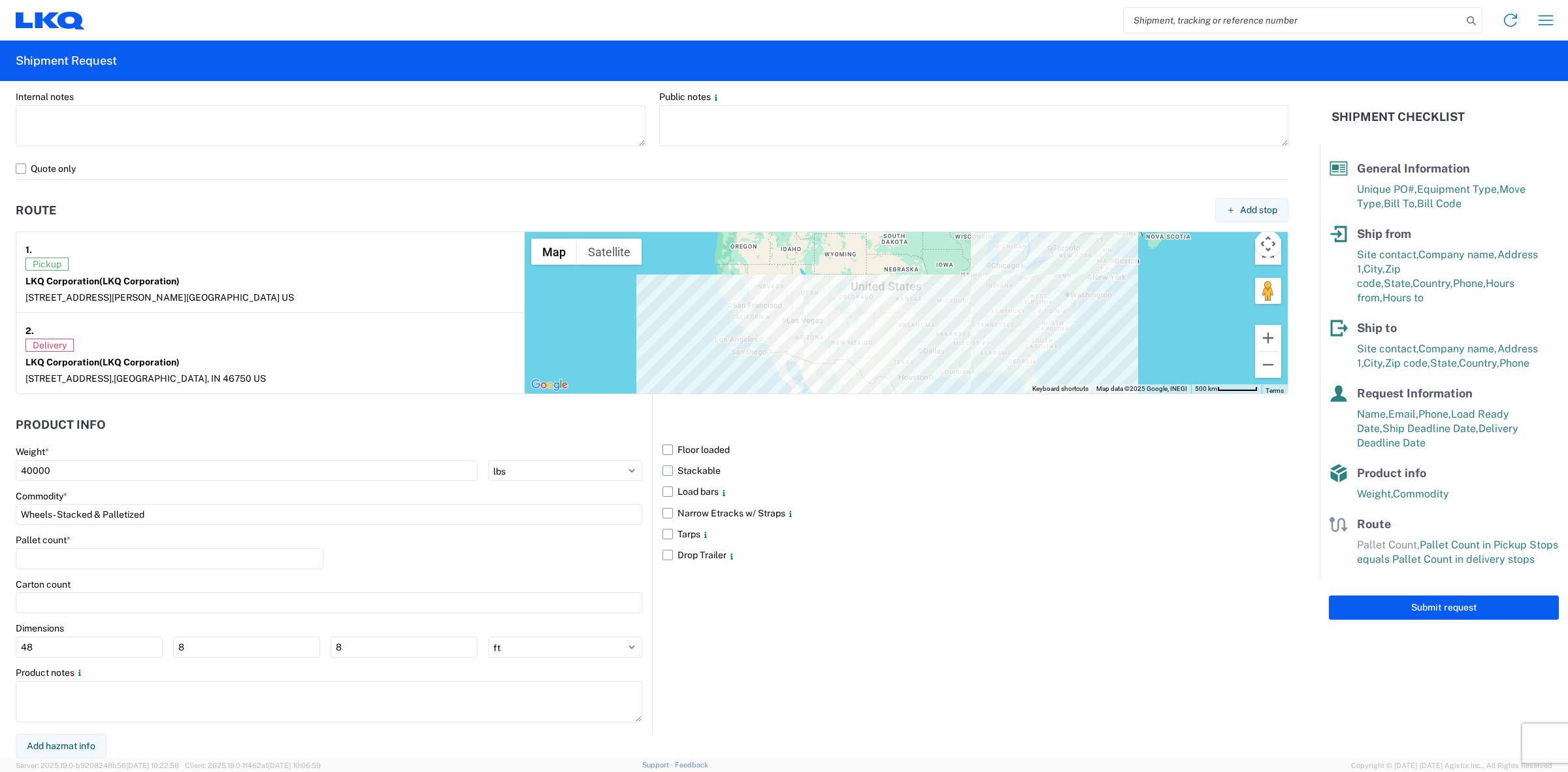
click at [707, 468] on label "Stackable" at bounding box center [975, 470] width 626 height 21
click at [0, 0] on input "Stackable" at bounding box center [0, 0] width 0 height 0
click at [808, 492] on label "Load bars" at bounding box center [975, 491] width 626 height 21
click at [0, 0] on input "Load bars" at bounding box center [0, 0] width 0 height 0
click at [688, 491] on label "Load bars" at bounding box center [975, 491] width 626 height 21
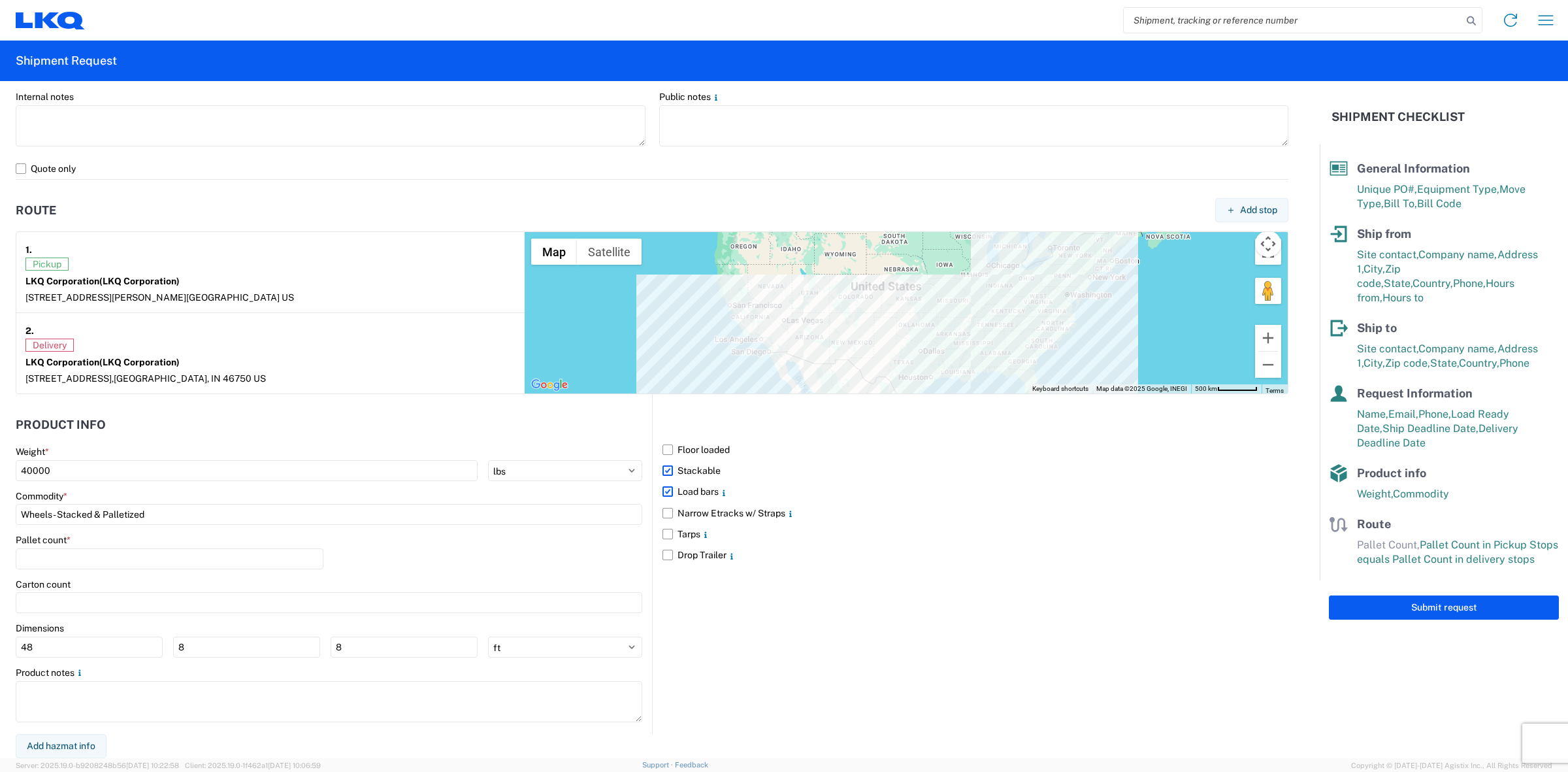
click at [0, 0] on input "Load bars" at bounding box center [0, 0] width 0 height 0
click at [893, 612] on div "Floor loaded Stackable Load bars Narrow Etracks w/ Straps Tarps Drop Trailer" at bounding box center [970, 564] width 636 height 339
drag, startPoint x: 137, startPoint y: 567, endPoint x: 278, endPoint y: 595, distance: 143.8
click at [137, 566] on input "number" at bounding box center [170, 559] width 308 height 21
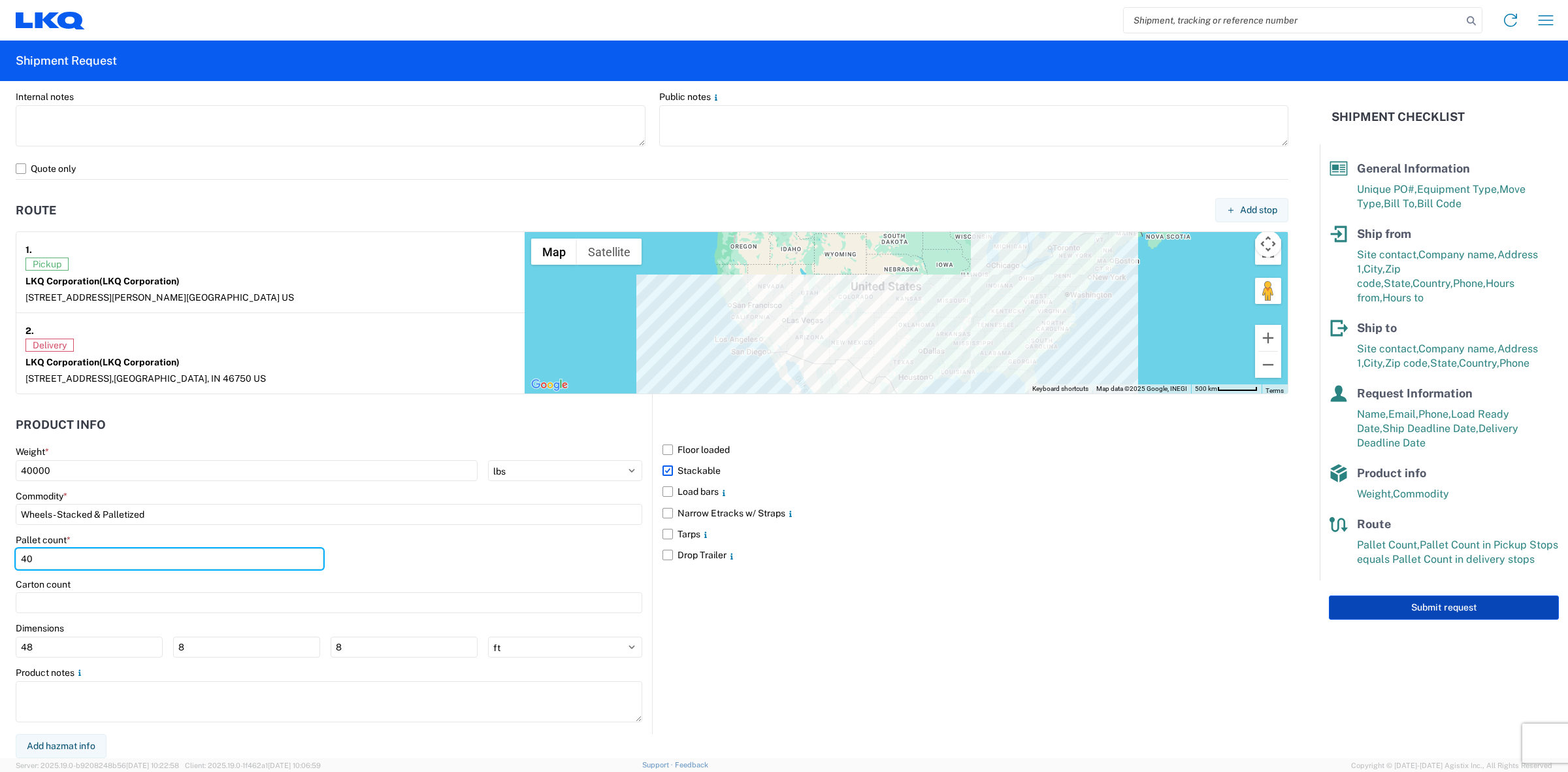
type input "40"
click at [1408, 605] on button "Submit request" at bounding box center [1443, 607] width 230 height 24
select select "US"
